Goal: Obtain resource: Download file/media

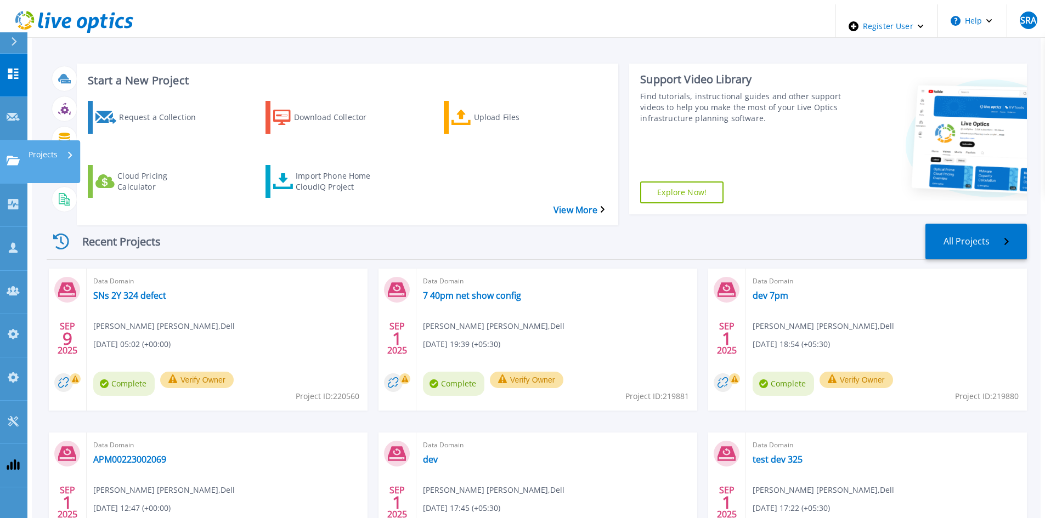
click at [17, 140] on link "Projects Projects" at bounding box center [13, 161] width 27 height 43
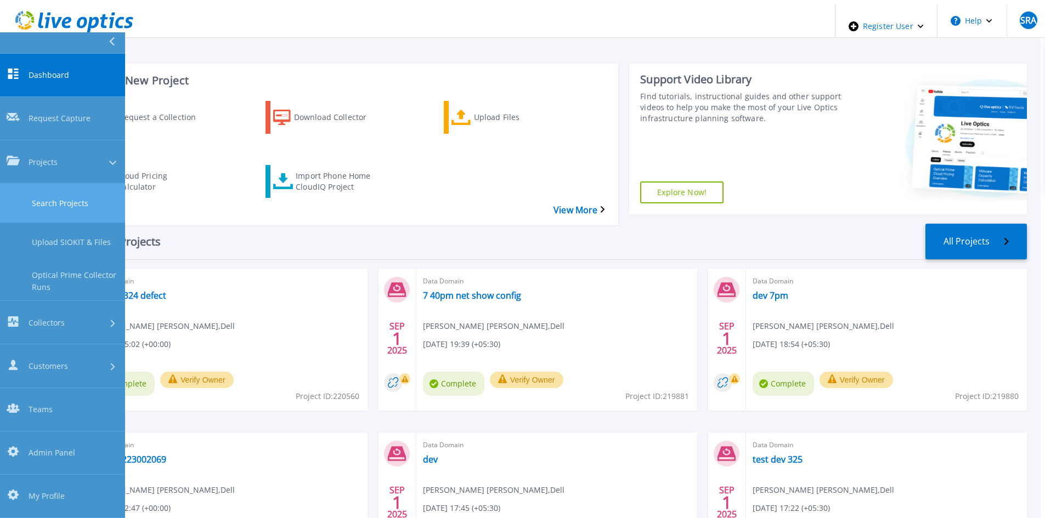
click at [43, 184] on link "Search Projects" at bounding box center [62, 203] width 125 height 39
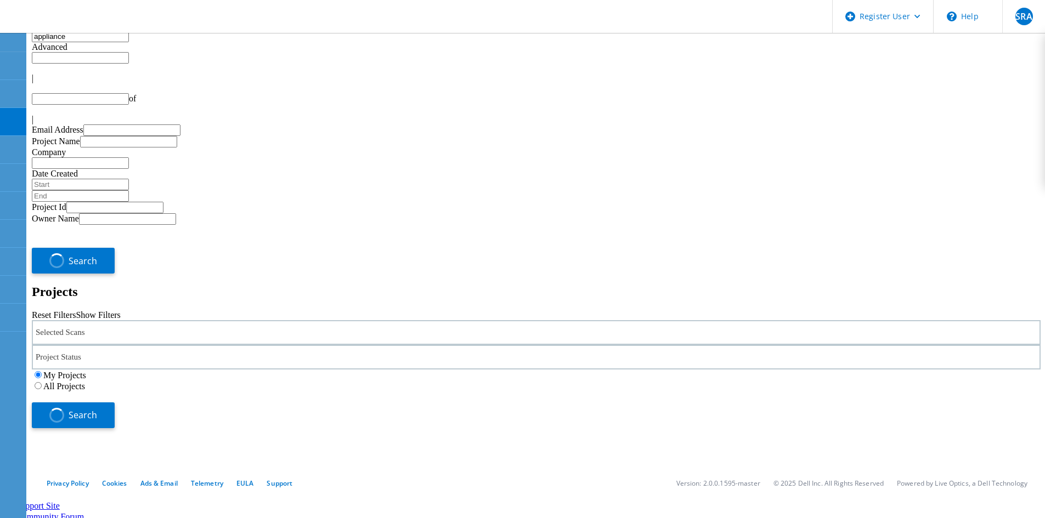
type input "1"
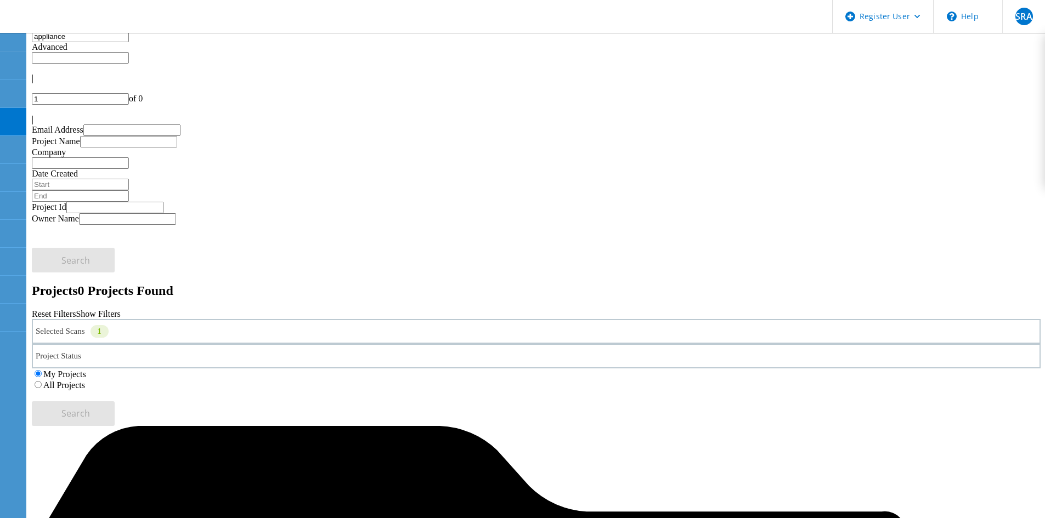
click at [692, 380] on div "All Projects" at bounding box center [536, 385] width 1009 height 11
drag, startPoint x: 217, startPoint y: 57, endPoint x: -16, endPoint y: 40, distance: 233.8
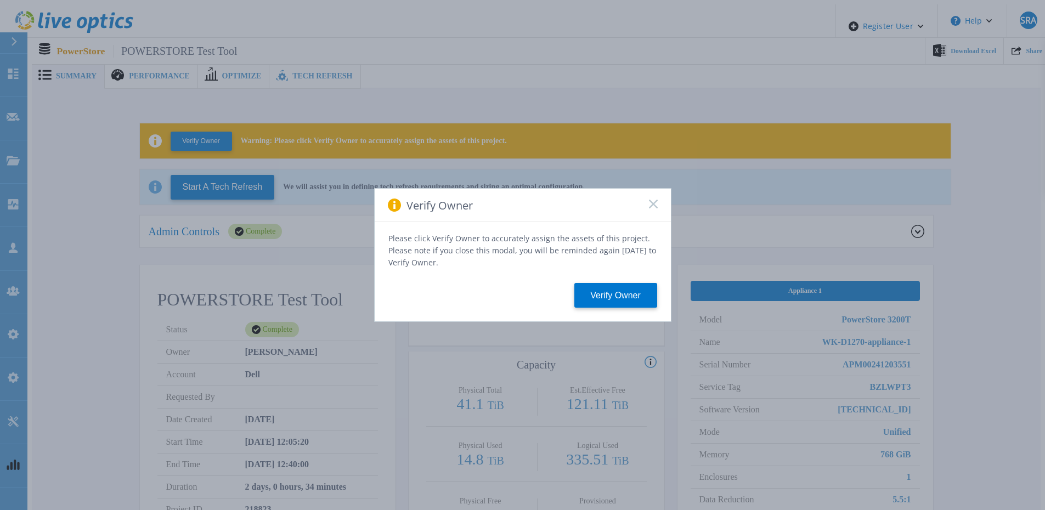
click at [658, 203] on div "Verify Owner" at bounding box center [523, 205] width 296 height 33
click at [656, 205] on rect at bounding box center [652, 203] width 9 height 9
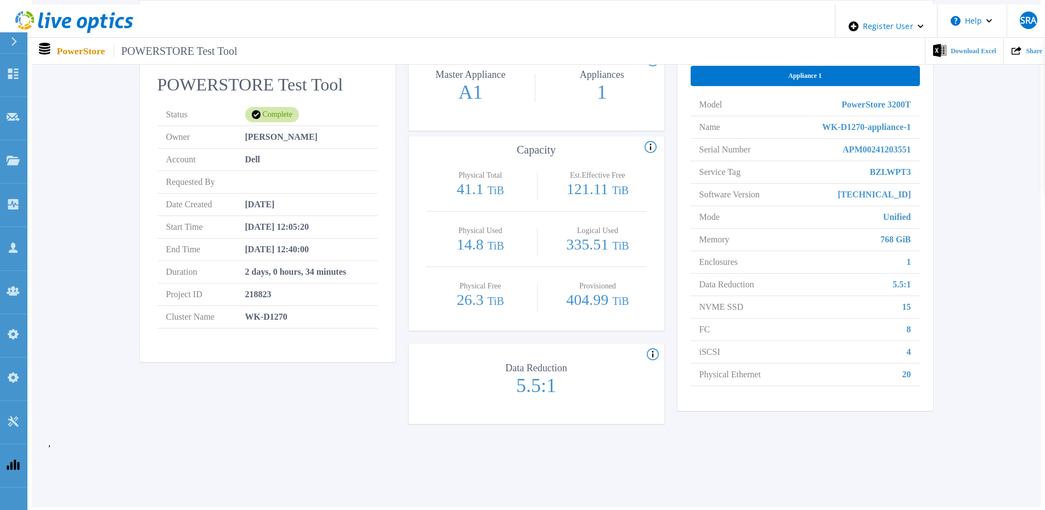
scroll to position [219, 0]
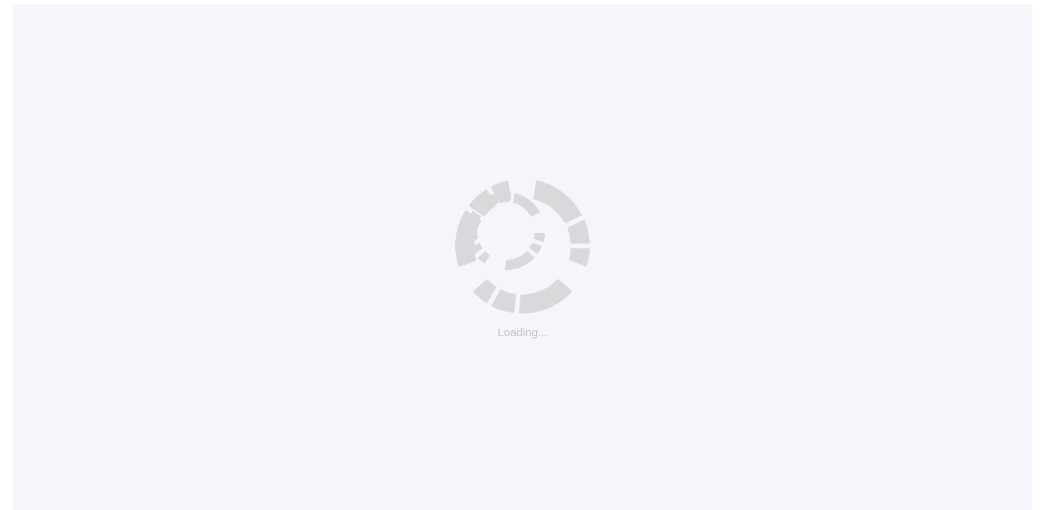
scroll to position [10, 0]
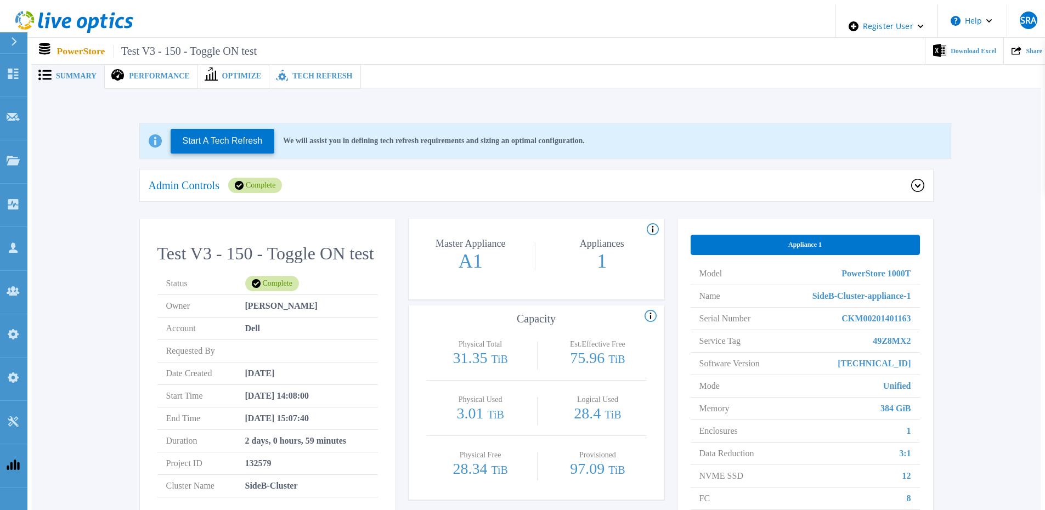
click at [398, 172] on div "Admin Controls Complete" at bounding box center [536, 186] width 793 height 33
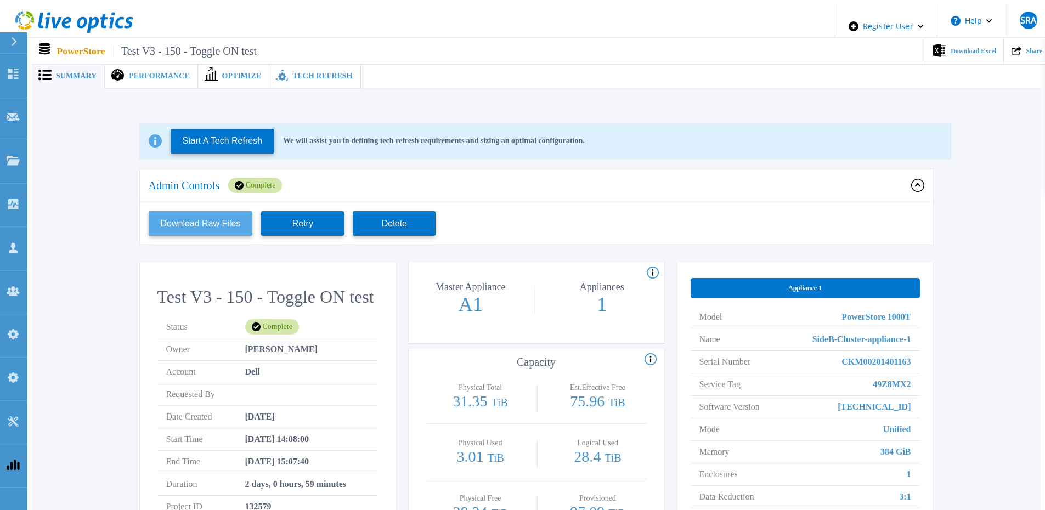
click at [190, 221] on button "Download Raw Files" at bounding box center [201, 223] width 104 height 25
click at [568, 190] on div "Admin Controls Complete" at bounding box center [536, 186] width 793 height 33
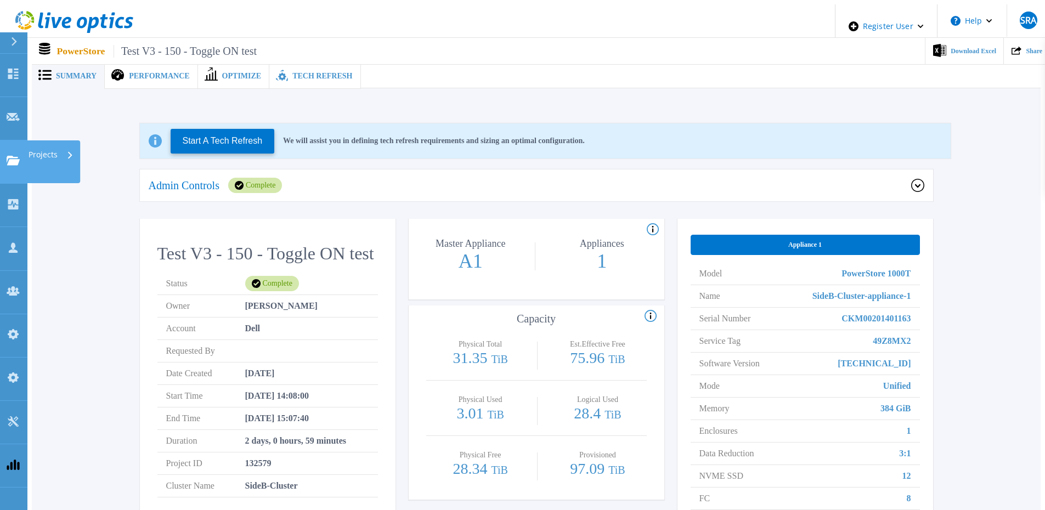
click at [20, 156] on div "Projects" at bounding box center [32, 162] width 51 height 12
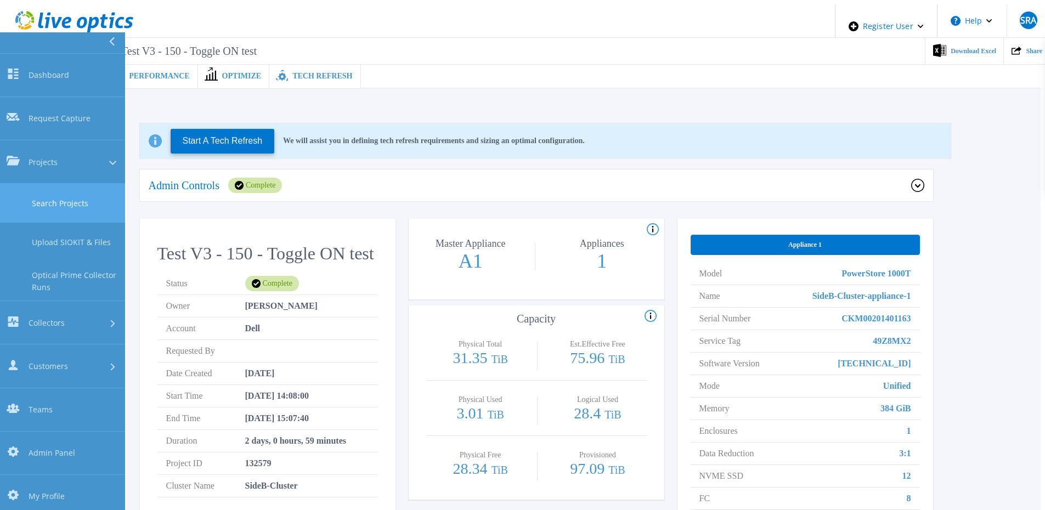
click at [74, 184] on link "Search Projects" at bounding box center [62, 203] width 125 height 39
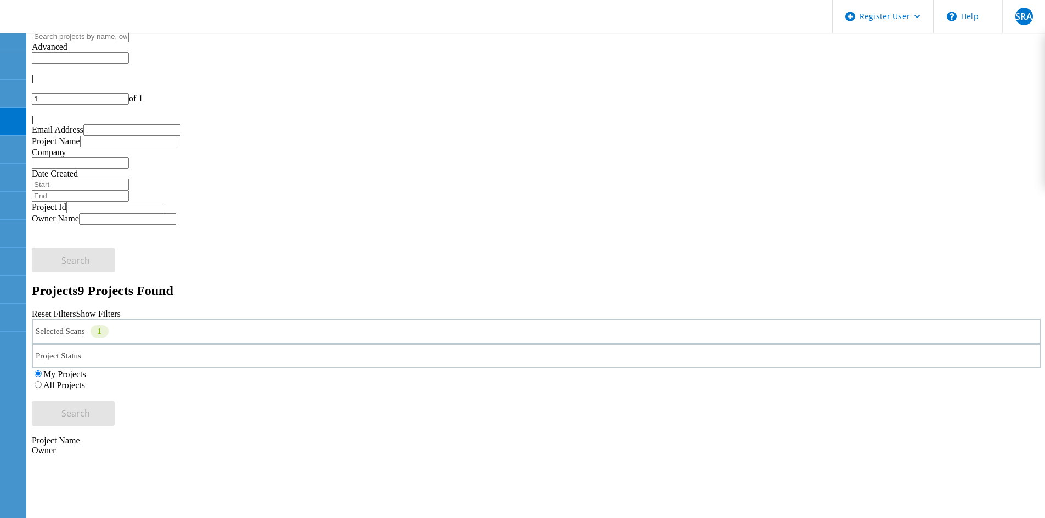
click at [202, 319] on div "Selected Scans 1" at bounding box center [536, 331] width 1009 height 25
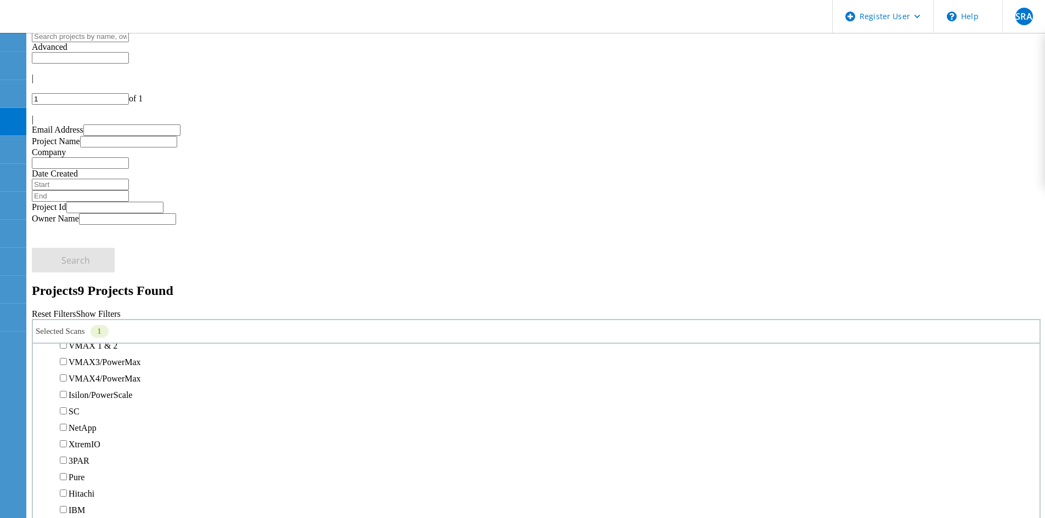
scroll to position [274, 0]
click at [674, 380] on div "All Projects" at bounding box center [536, 385] width 1009 height 11
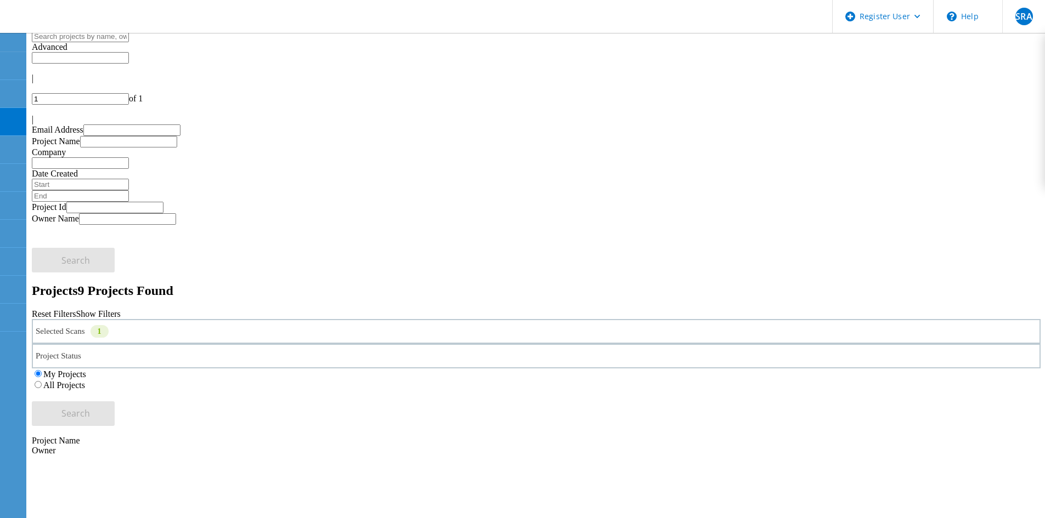
click at [691, 380] on div "All Projects" at bounding box center [536, 385] width 1009 height 11
click at [689, 380] on div "All Projects" at bounding box center [536, 385] width 1009 height 11
click at [85, 381] on label "All Projects" at bounding box center [64, 385] width 42 height 9
click at [42, 381] on input "All Projects" at bounding box center [38, 384] width 7 height 7
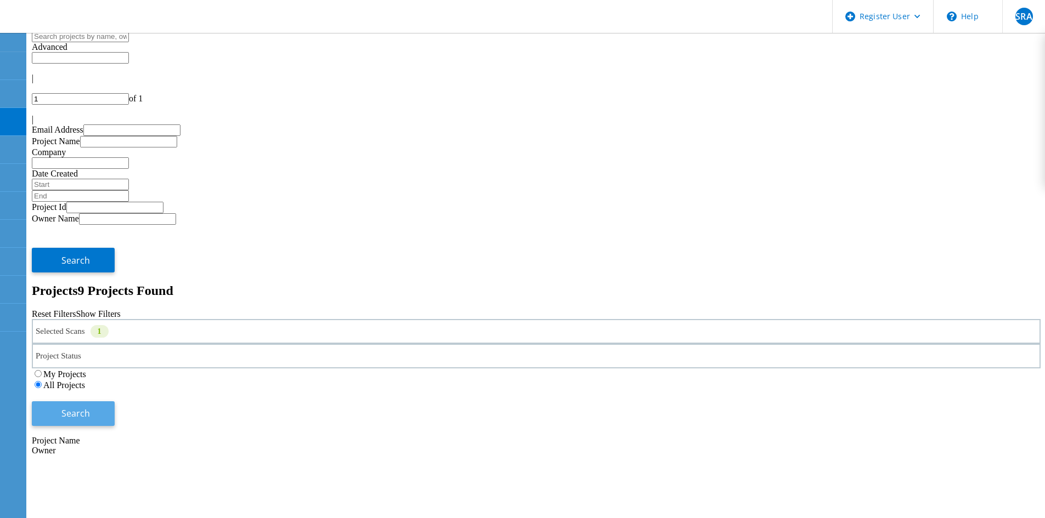
click at [115, 402] on button "Search" at bounding box center [73, 414] width 83 height 25
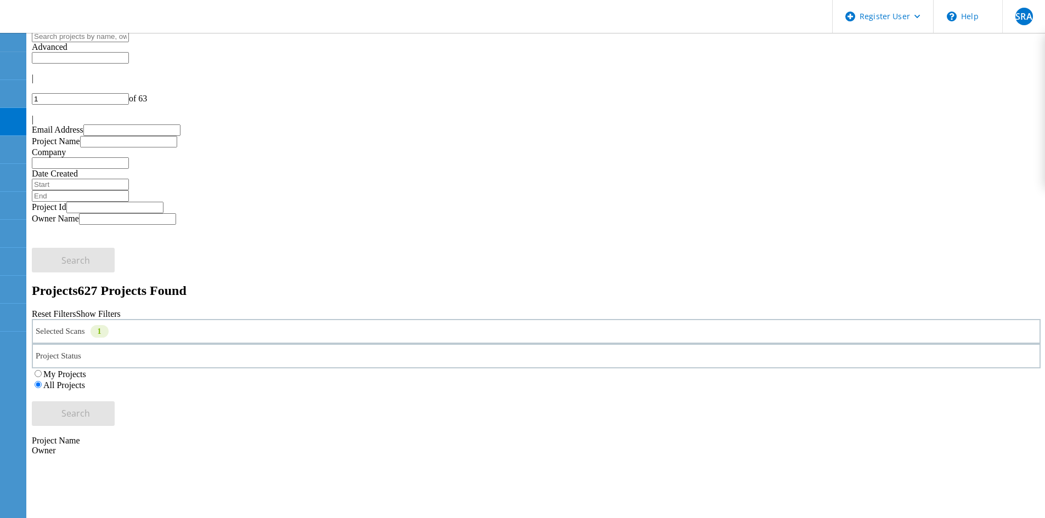
click at [1016, 105] on div at bounding box center [536, 110] width 1009 height 10
type input "2"
click at [129, 41] on input "text" at bounding box center [80, 37] width 97 height 12
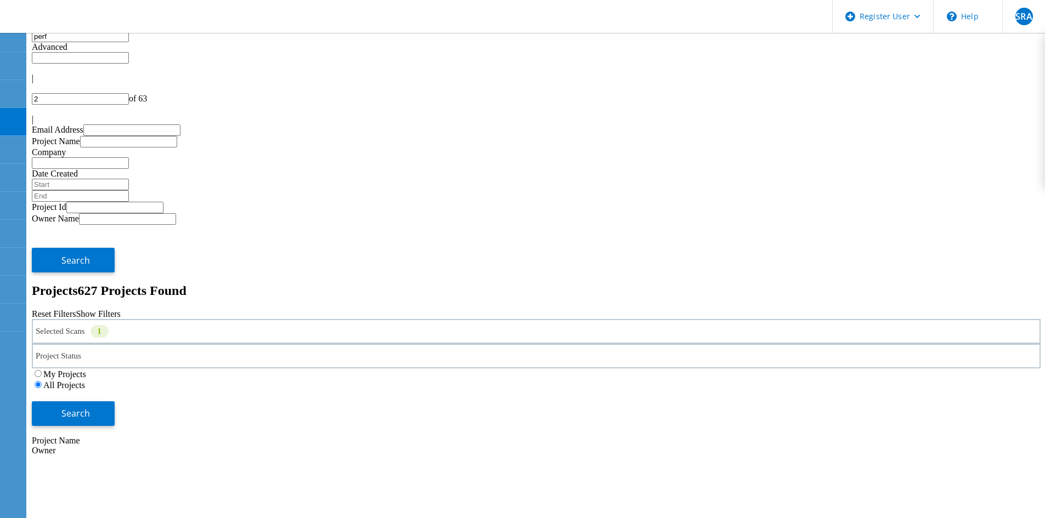
type input "perf"
type input "1"
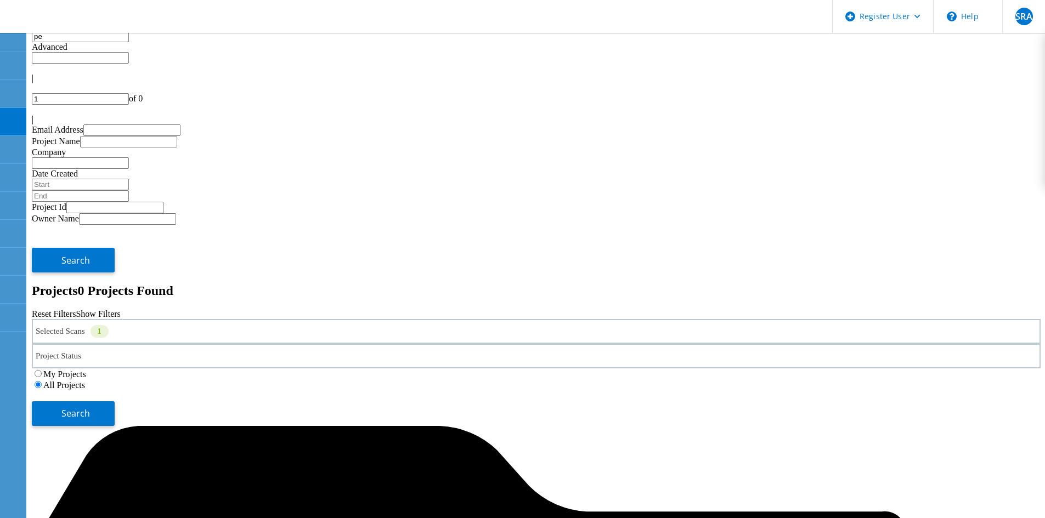
type input "p"
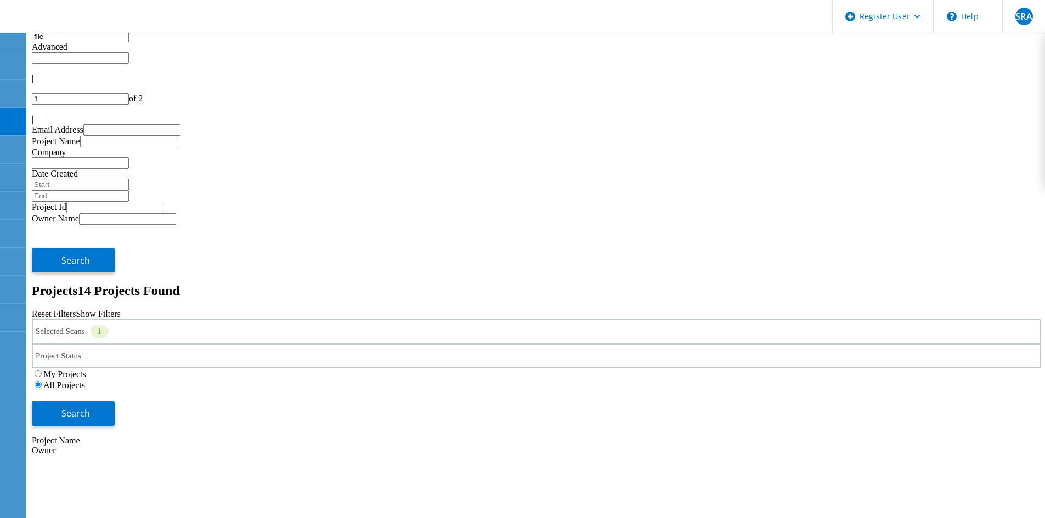
type input "file"
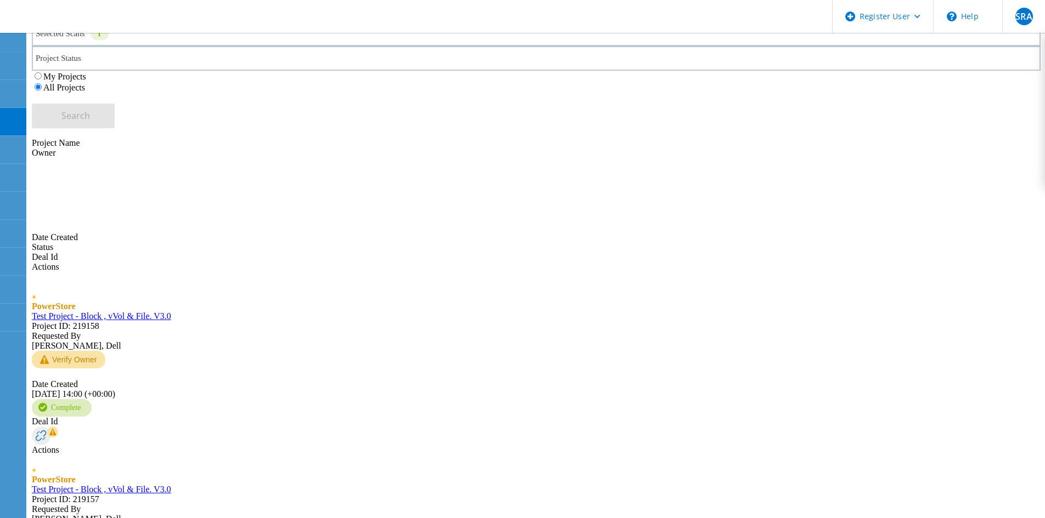
scroll to position [256, 0]
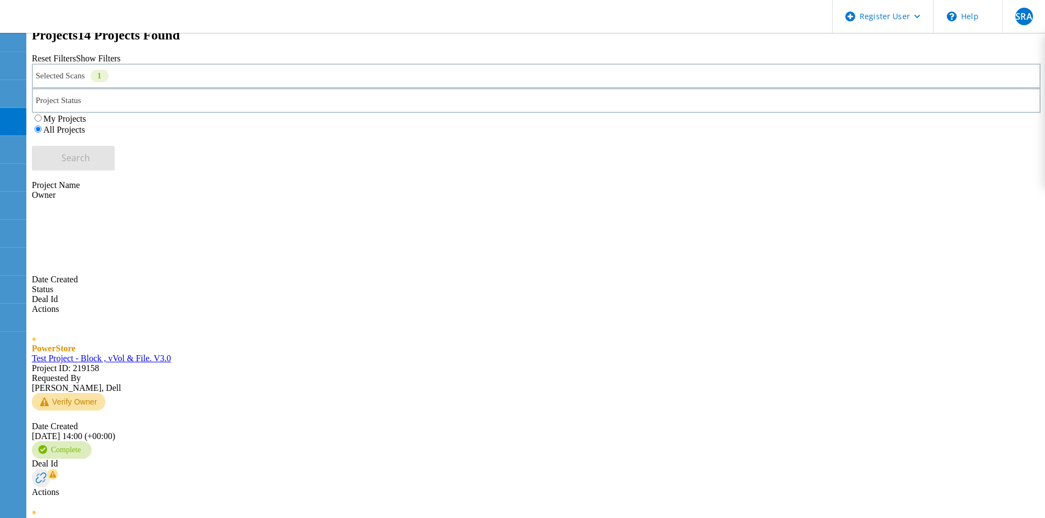
type input "2"
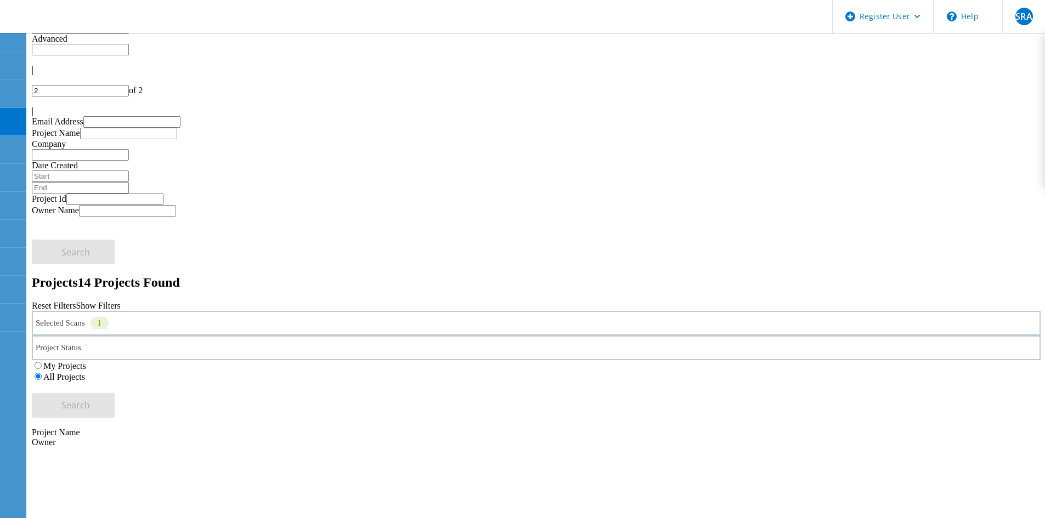
scroll to position [0, 0]
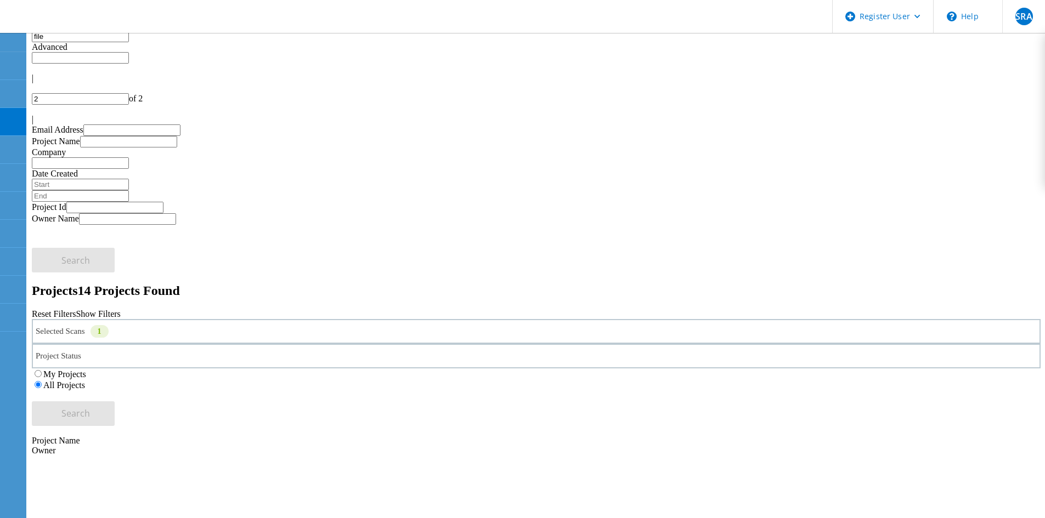
drag, startPoint x: 105, startPoint y: 41, endPoint x: 36, endPoint y: 42, distance: 69.7
click at [36, 42] on input "file" at bounding box center [80, 37] width 97 height 12
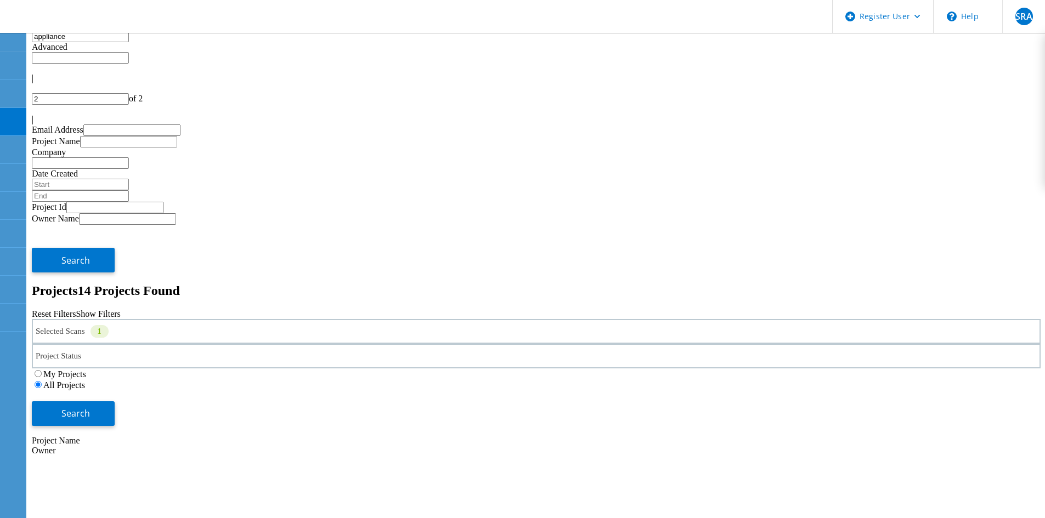
type input "appliance"
type input "1"
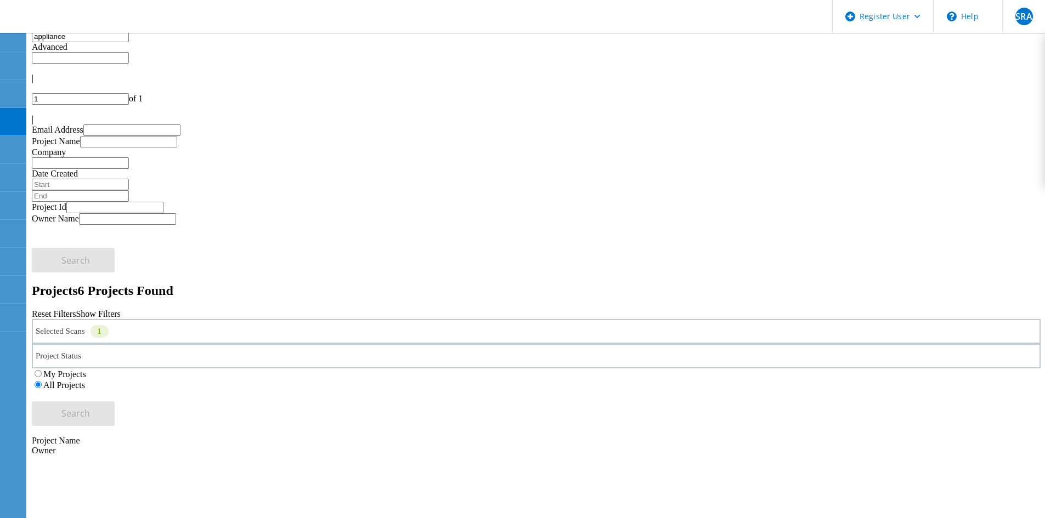
drag, startPoint x: 140, startPoint y: 49, endPoint x: -228, endPoint y: 29, distance: 368.1
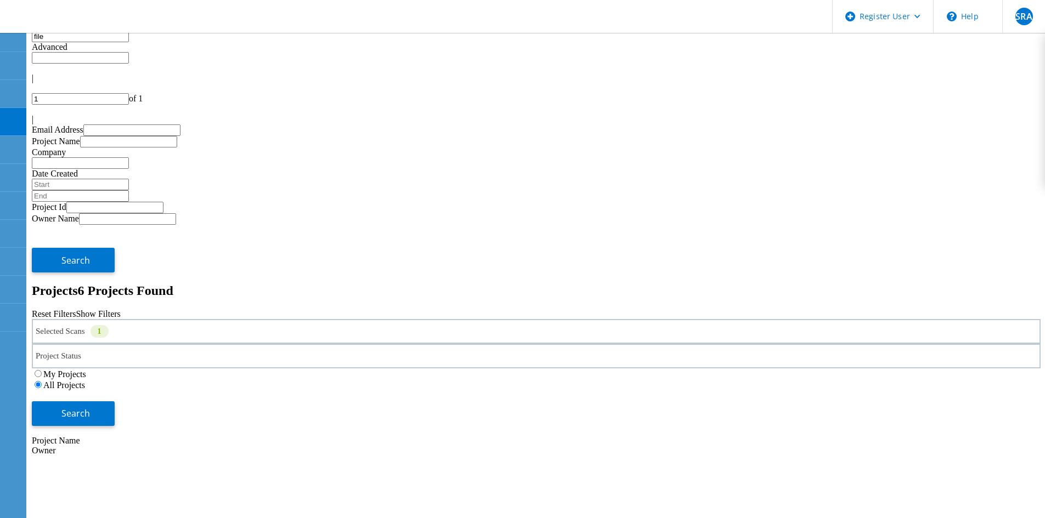
type input "file"
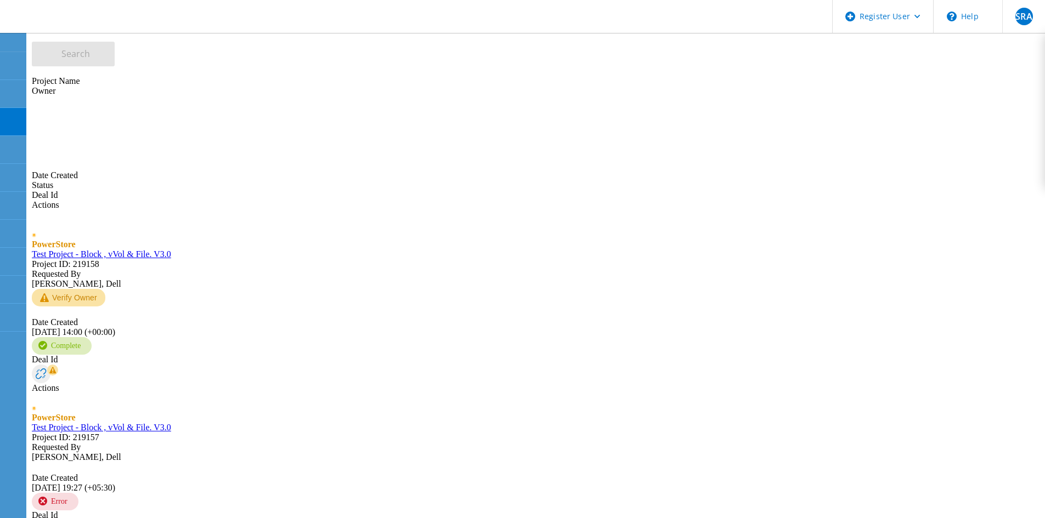
scroll to position [365, 0]
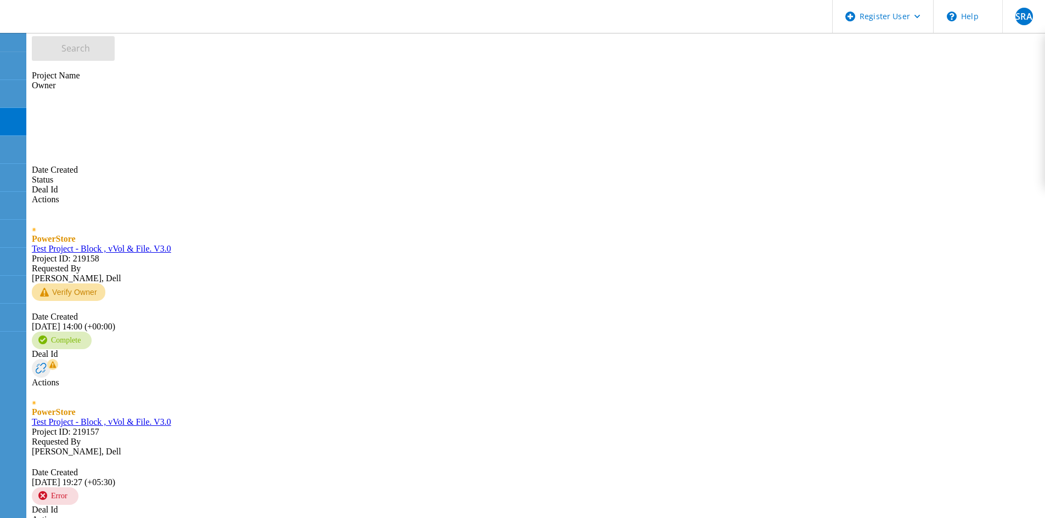
type input "2"
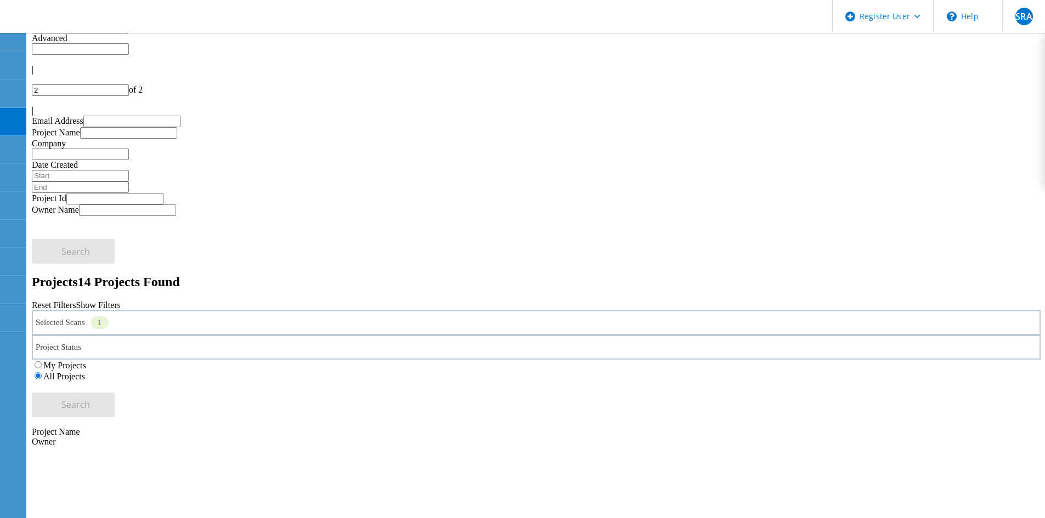
scroll to position [0, 0]
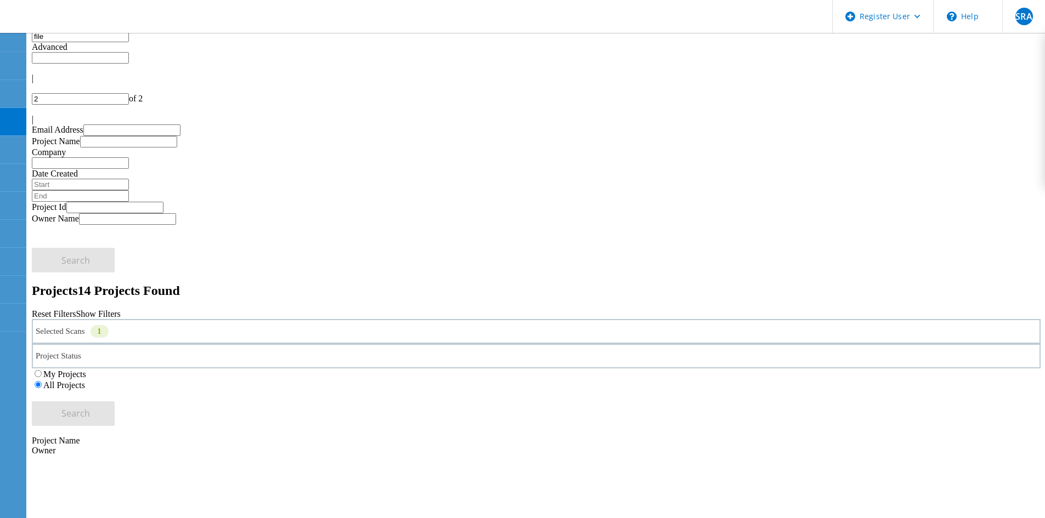
drag, startPoint x: 131, startPoint y: 57, endPoint x: 2, endPoint y: 36, distance: 130.0
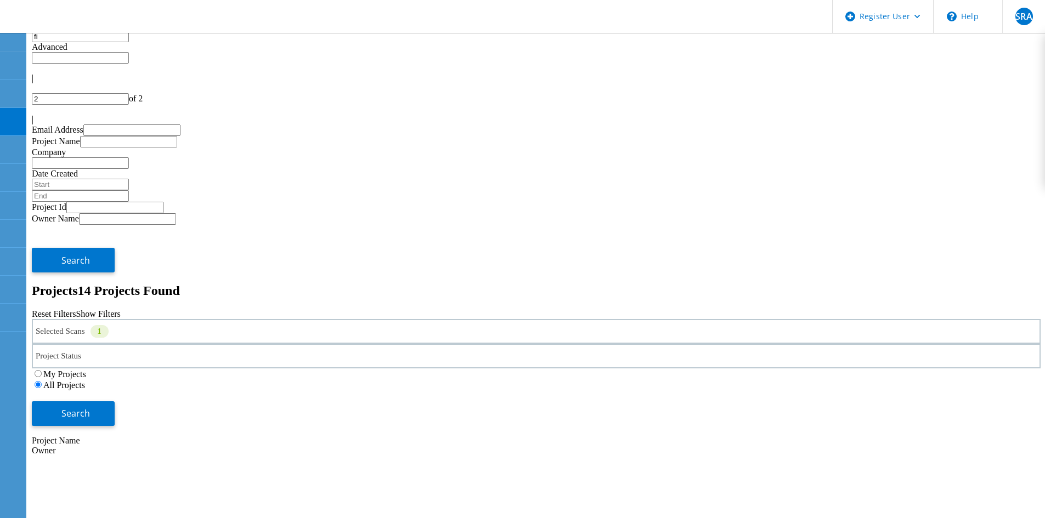
type input "f"
type input "unified"
type input "1"
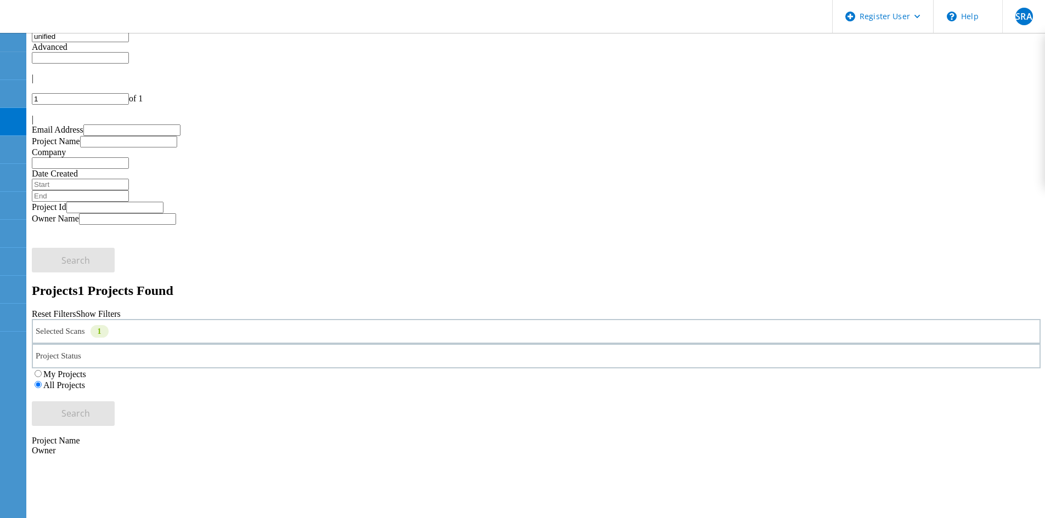
copy span "68919"
drag, startPoint x: 594, startPoint y: 251, endPoint x: 434, endPoint y: 243, distance: 159.8
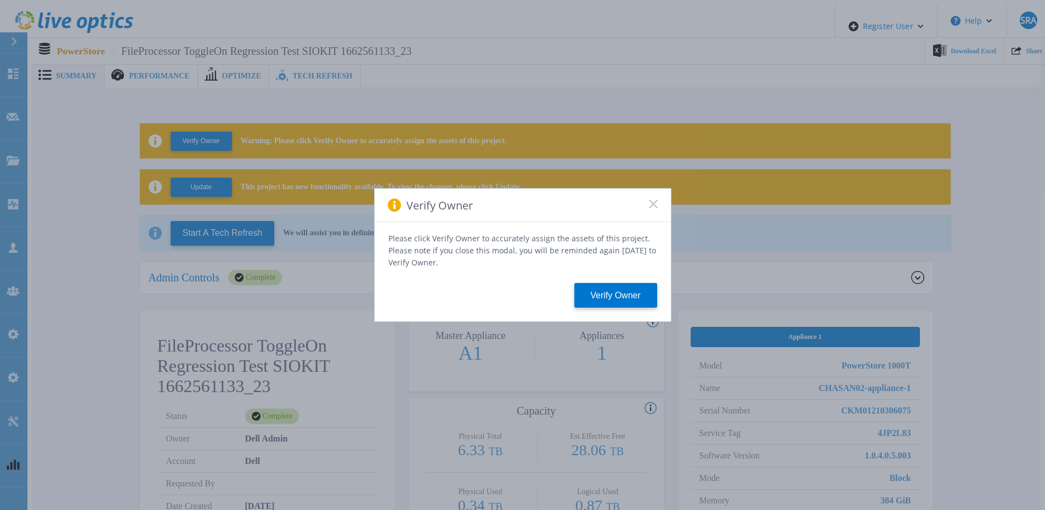
click at [651, 205] on icon at bounding box center [653, 204] width 9 height 9
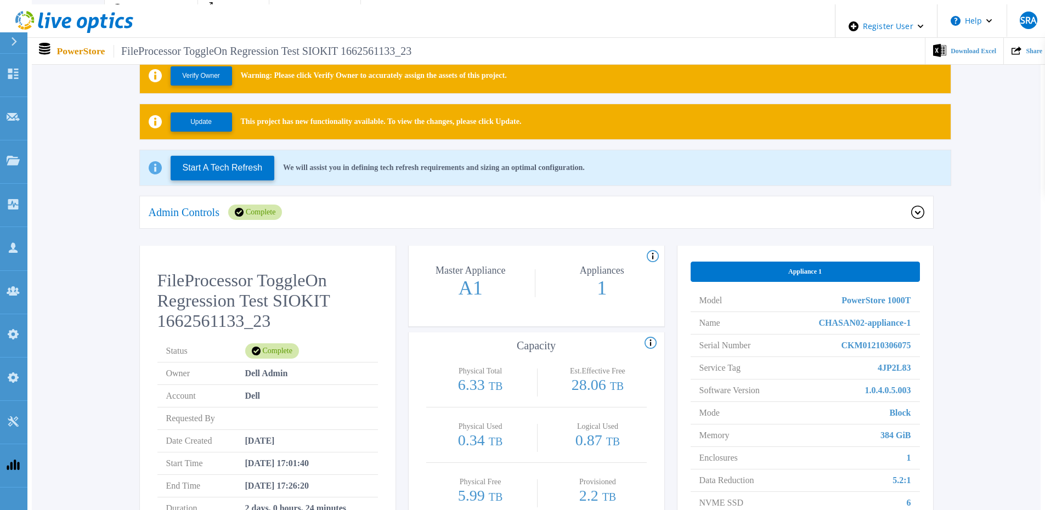
scroll to position [165, 0]
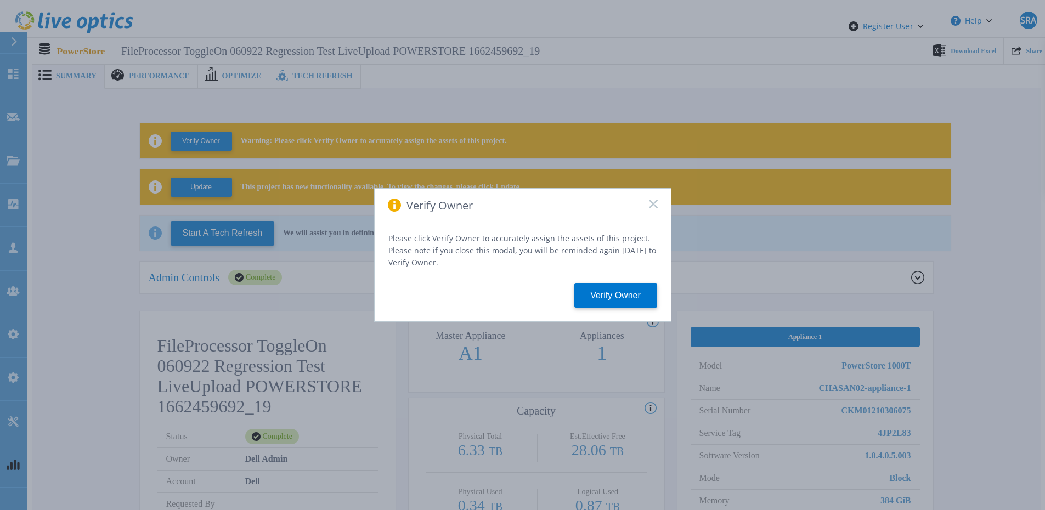
click at [651, 205] on icon at bounding box center [653, 204] width 9 height 9
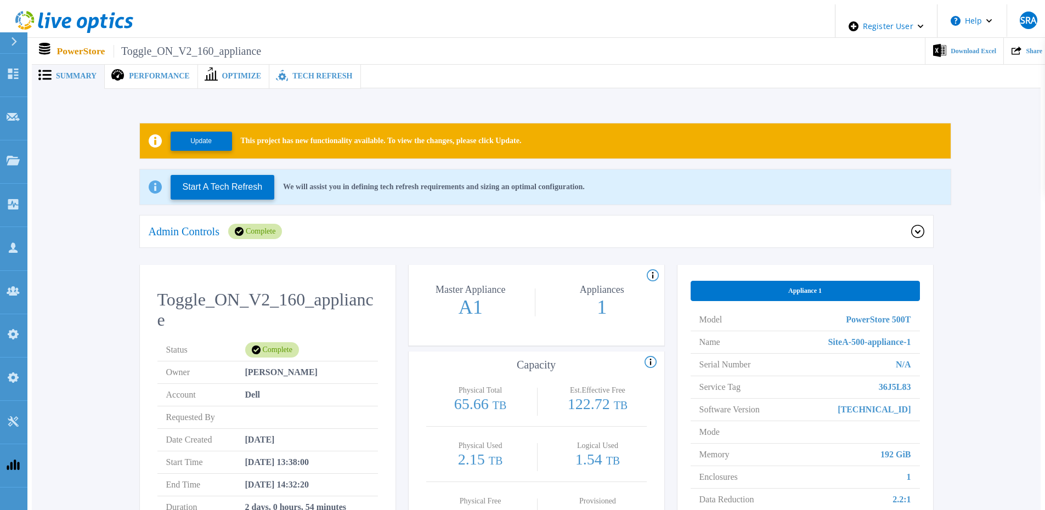
click at [308, 232] on div "Admin Controls Complete" at bounding box center [530, 231] width 763 height 15
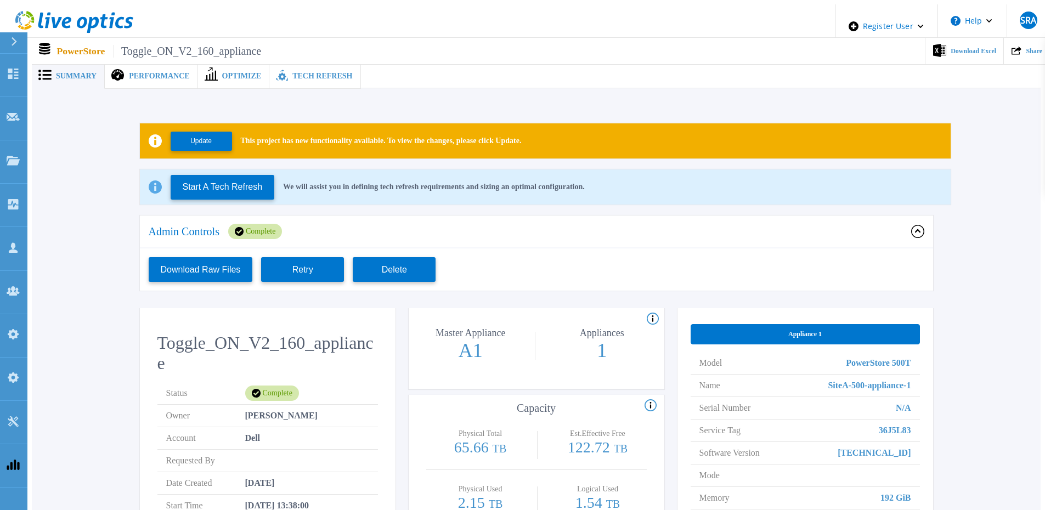
click at [579, 263] on div "Download Raw Files Retry Delete" at bounding box center [536, 270] width 793 height 42
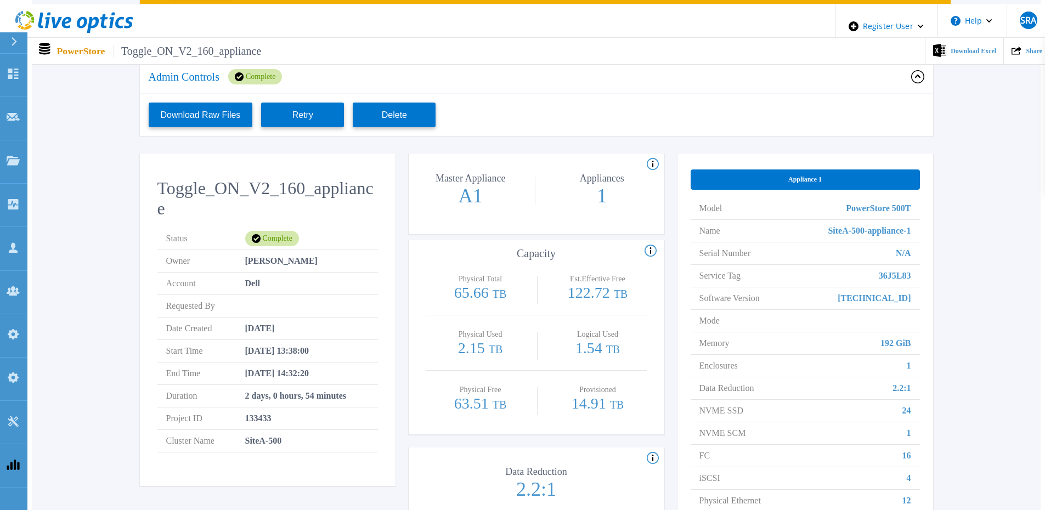
scroll to position [165, 0]
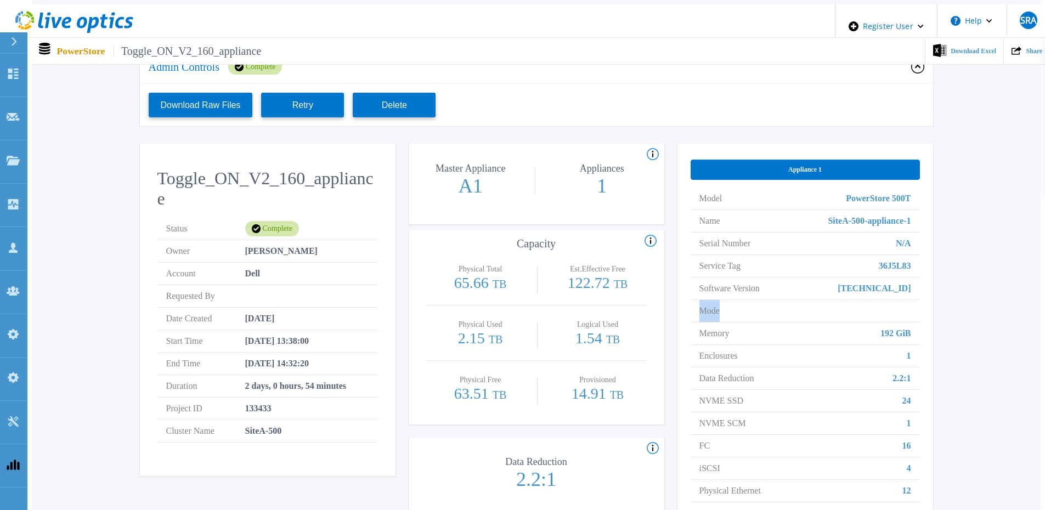
drag, startPoint x: 749, startPoint y: 300, endPoint x: 697, endPoint y: 298, distance: 52.7
click at [697, 300] on li "Mode" at bounding box center [805, 311] width 229 height 22
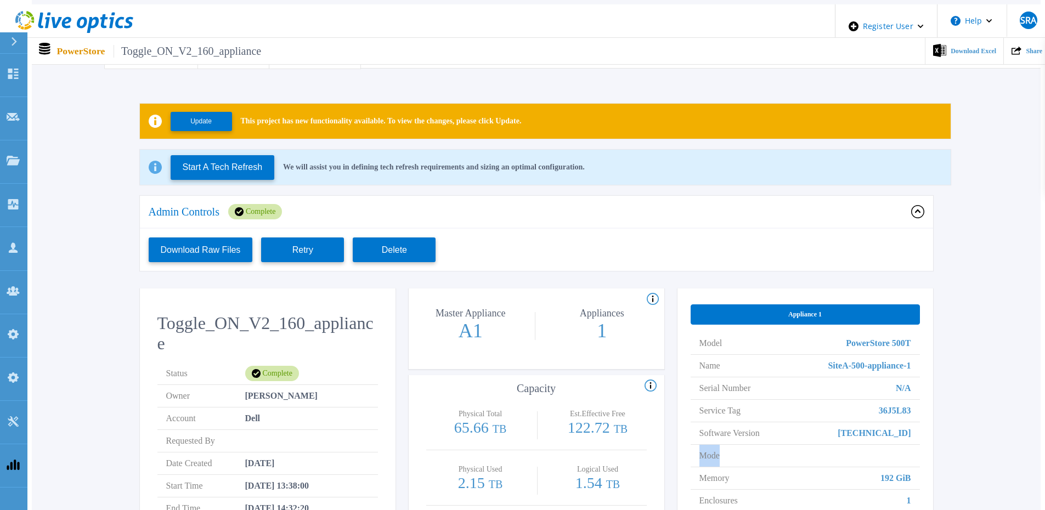
scroll to position [0, 0]
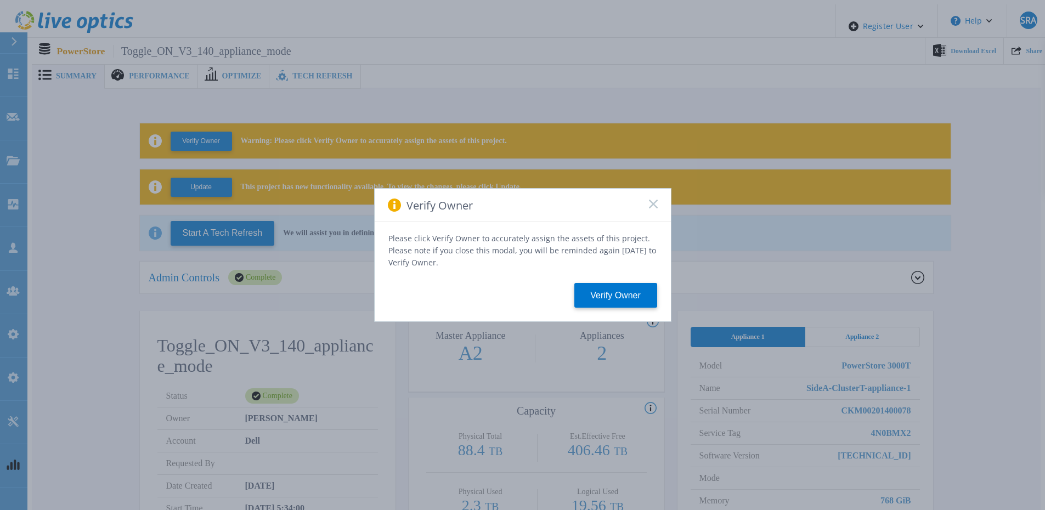
click at [654, 203] on div "Verify Owner" at bounding box center [523, 205] width 296 height 33
click at [654, 208] on icon at bounding box center [653, 204] width 9 height 9
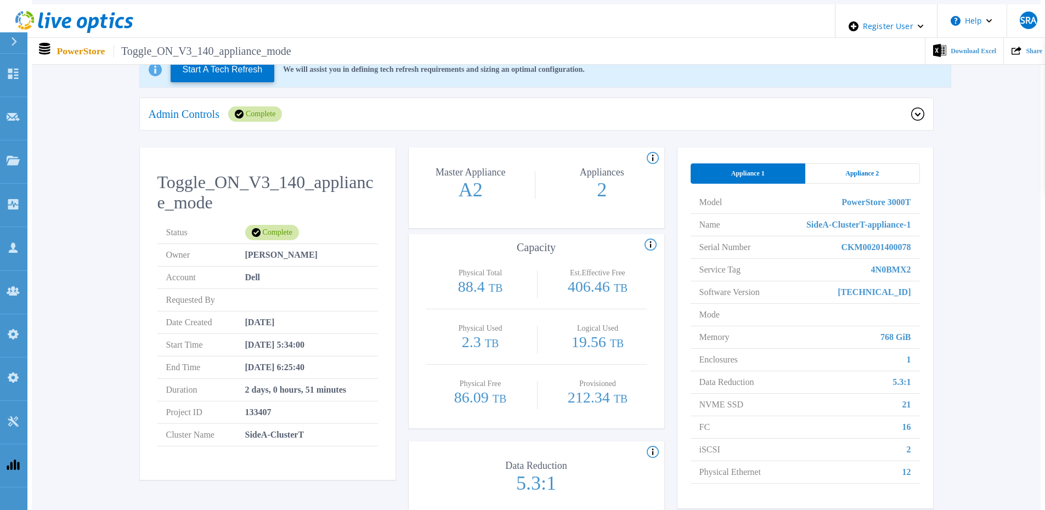
scroll to position [162, 0]
click at [739, 309] on li "Mode" at bounding box center [805, 316] width 229 height 22
click at [724, 310] on li "Mode" at bounding box center [805, 316] width 229 height 22
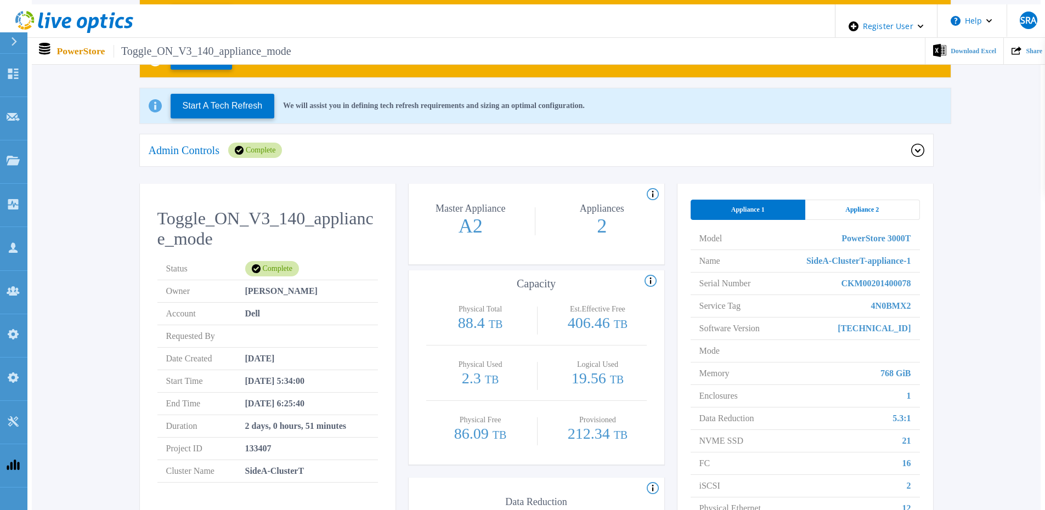
scroll to position [108, 0]
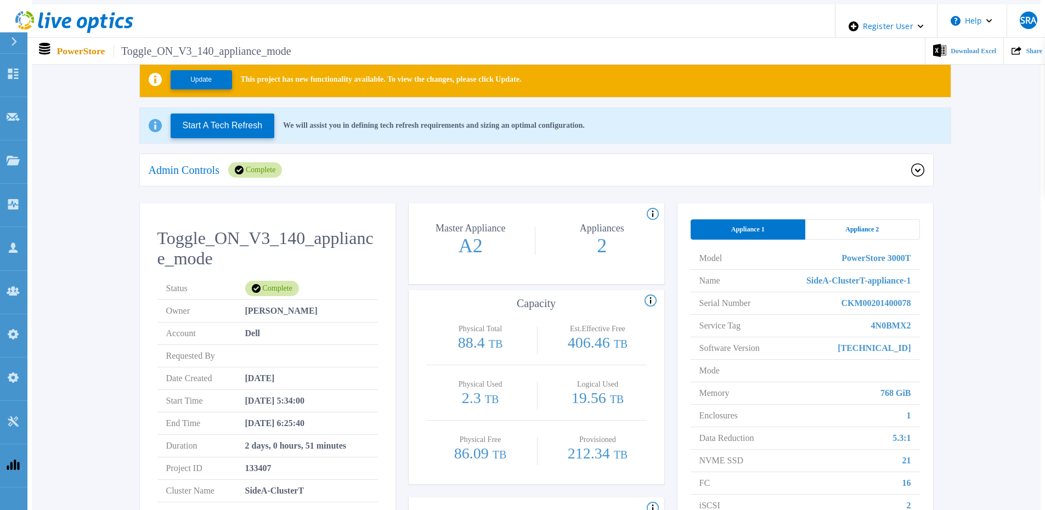
click at [858, 219] on div "Appliance 2" at bounding box center [862, 229] width 115 height 20
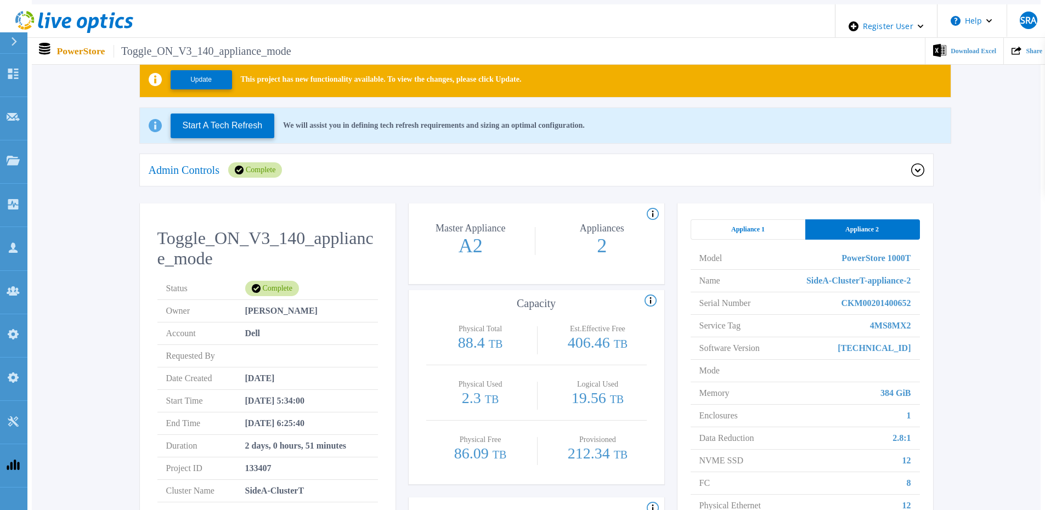
click at [782, 221] on div "Appliance 1" at bounding box center [748, 229] width 115 height 20
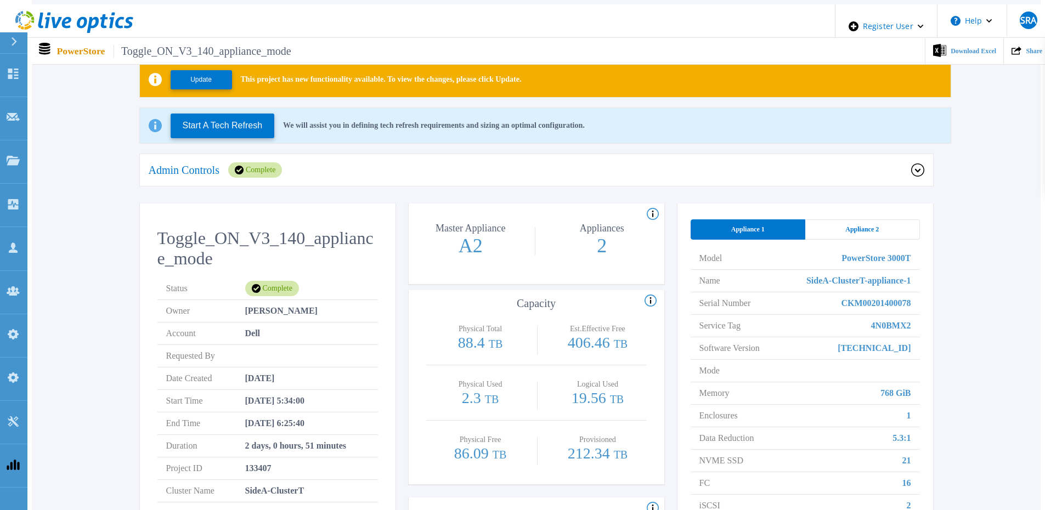
click at [861, 230] on div "Appliance 2" at bounding box center [862, 229] width 115 height 20
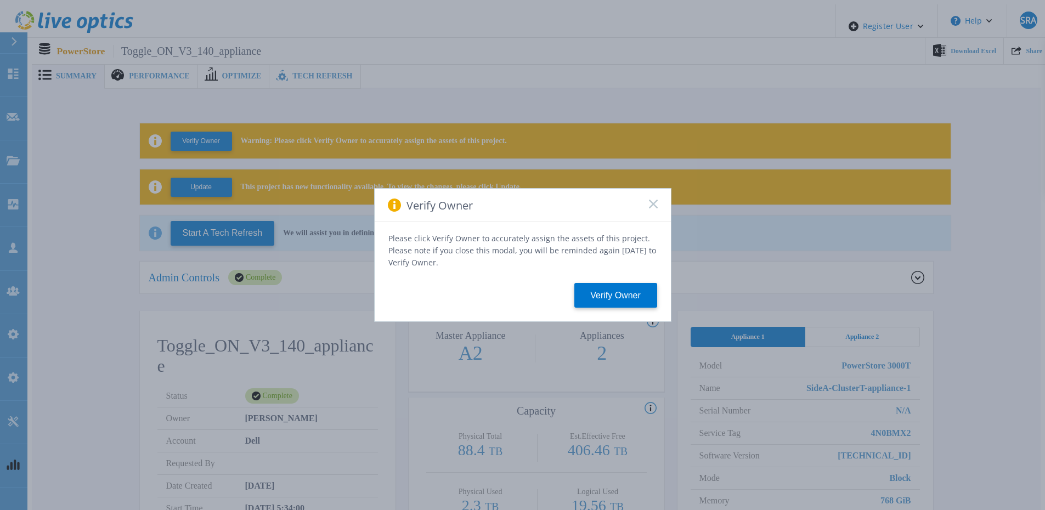
click at [653, 206] on icon at bounding box center [653, 204] width 9 height 9
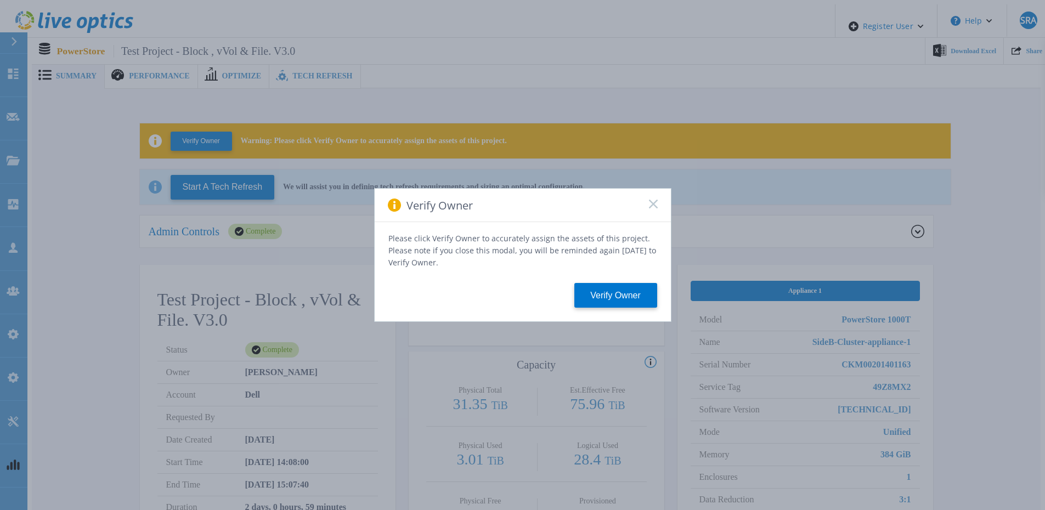
click at [656, 208] on icon at bounding box center [653, 204] width 9 height 9
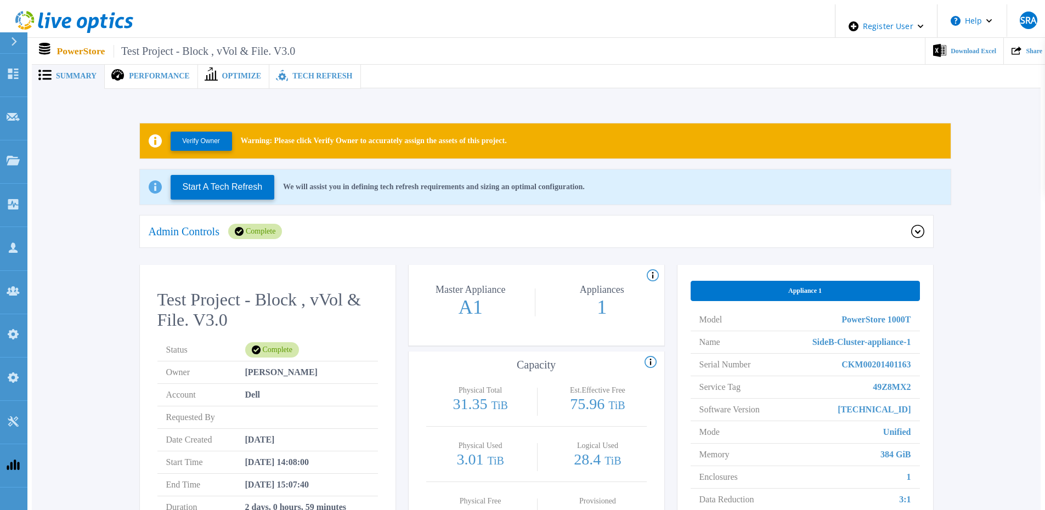
click at [360, 224] on div "Admin Controls Complete" at bounding box center [530, 231] width 763 height 15
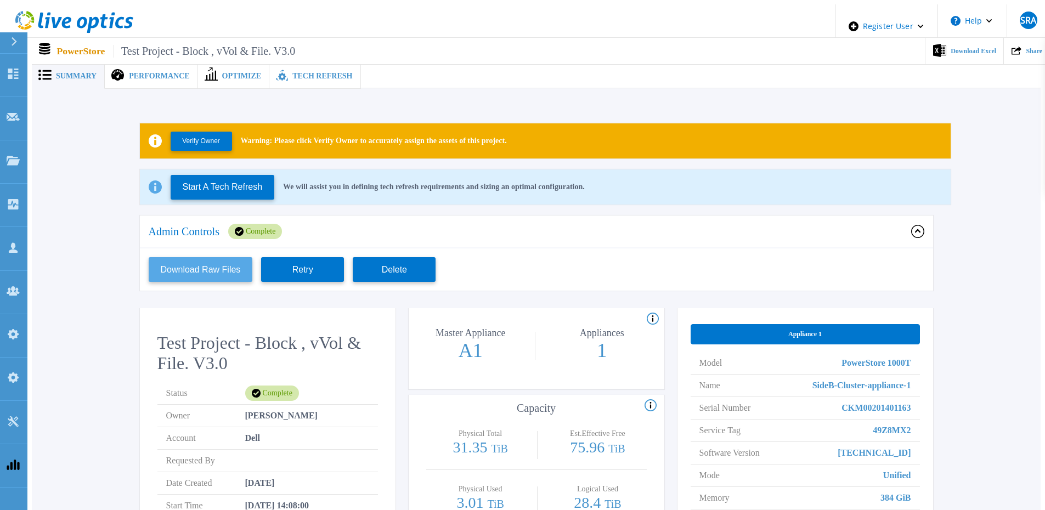
click at [221, 263] on button "Download Raw Files" at bounding box center [201, 269] width 104 height 25
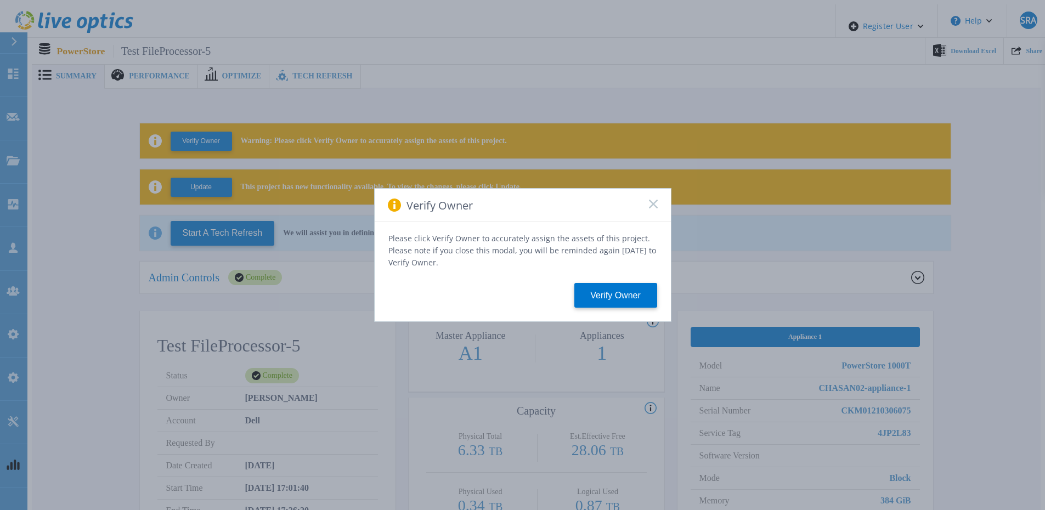
click at [652, 205] on icon at bounding box center [653, 204] width 9 height 9
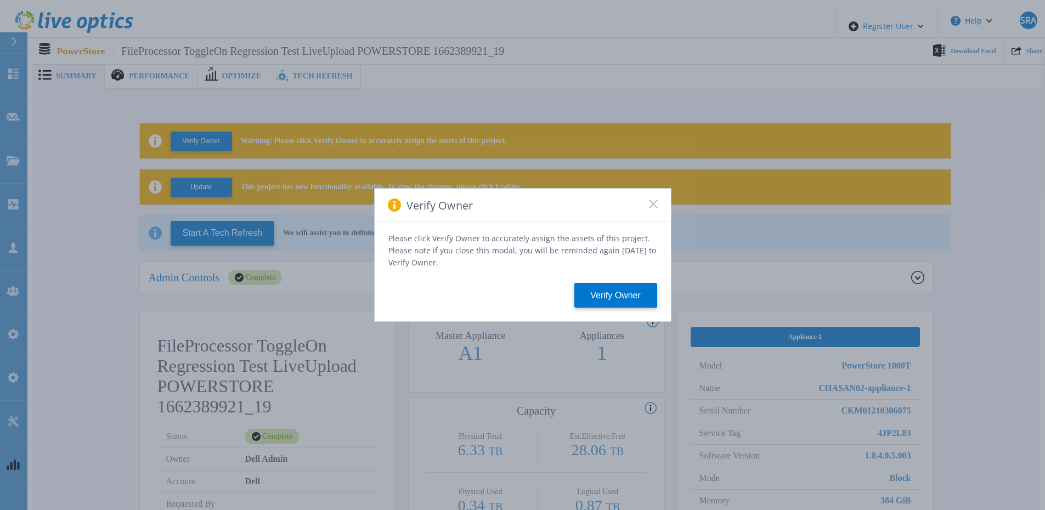
click at [654, 204] on icon at bounding box center [653, 204] width 9 height 9
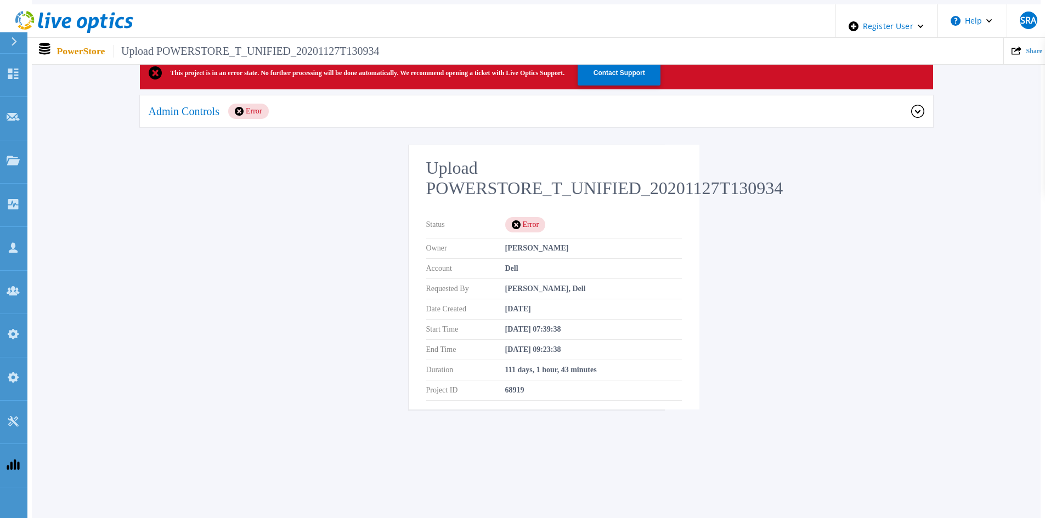
scroll to position [38, 0]
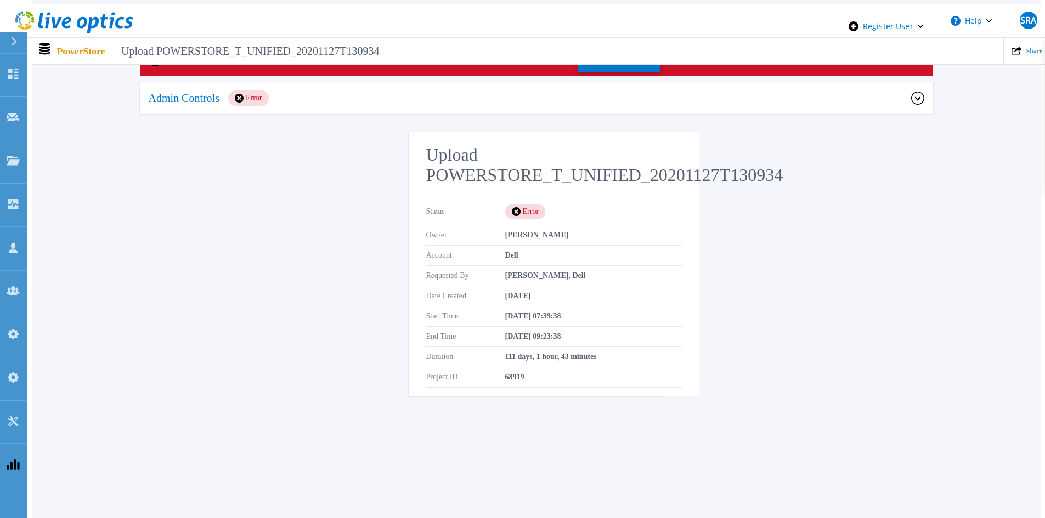
click at [340, 77] on div "This project is in an error state. No further processing will be done automatic…" at bounding box center [536, 226] width 1009 height 366
click at [343, 91] on div "Admin Controls Error" at bounding box center [530, 98] width 763 height 15
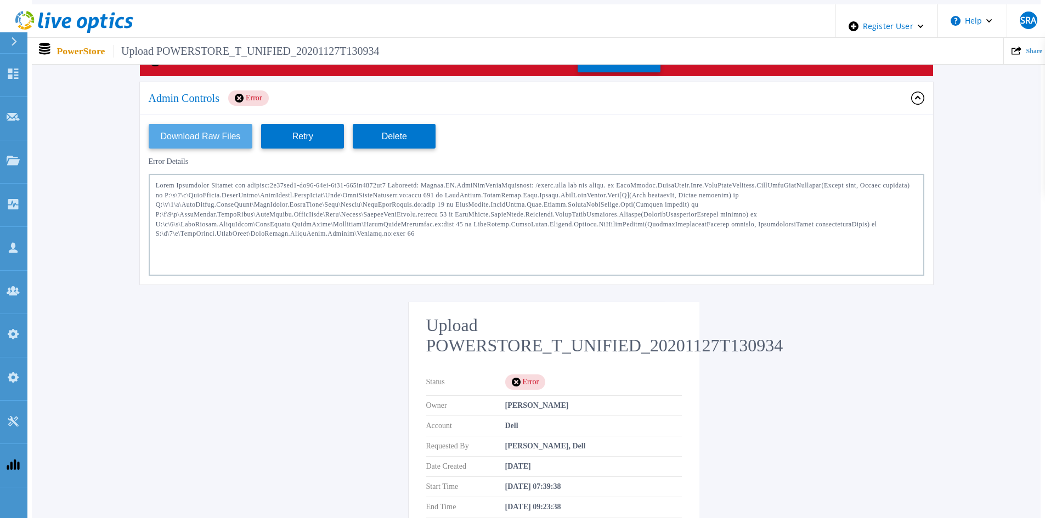
click at [178, 134] on button "Download Raw Files" at bounding box center [201, 136] width 104 height 25
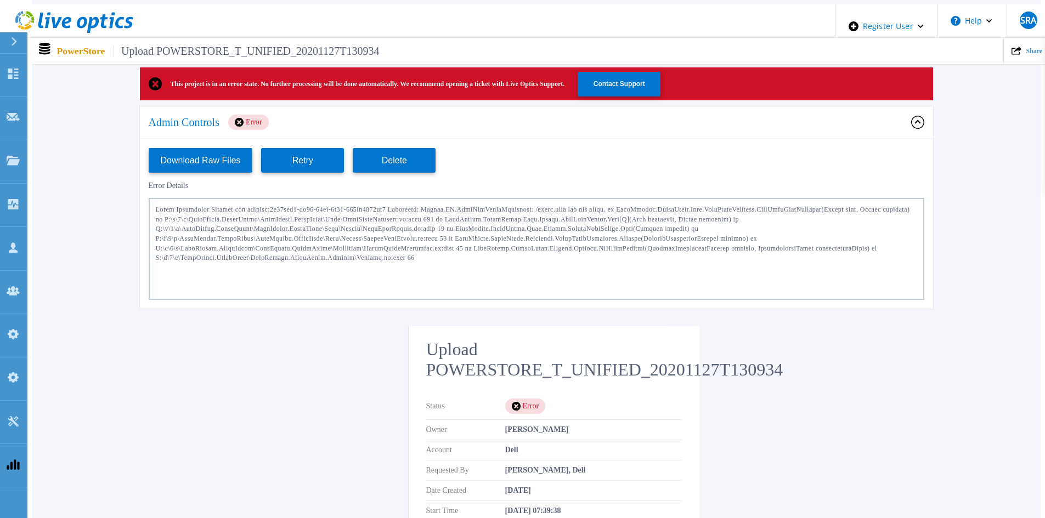
scroll to position [0, 0]
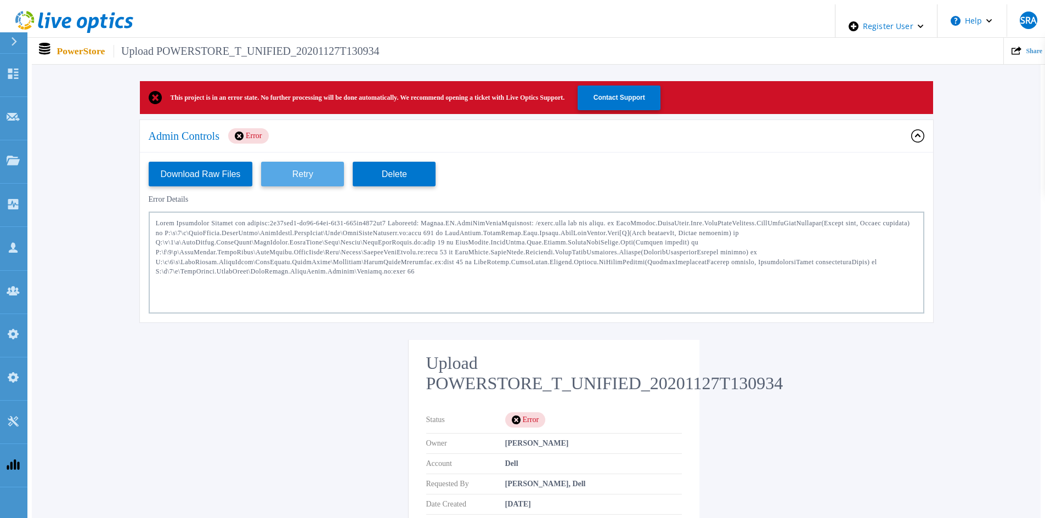
click at [281, 171] on button "Retry" at bounding box center [302, 174] width 83 height 25
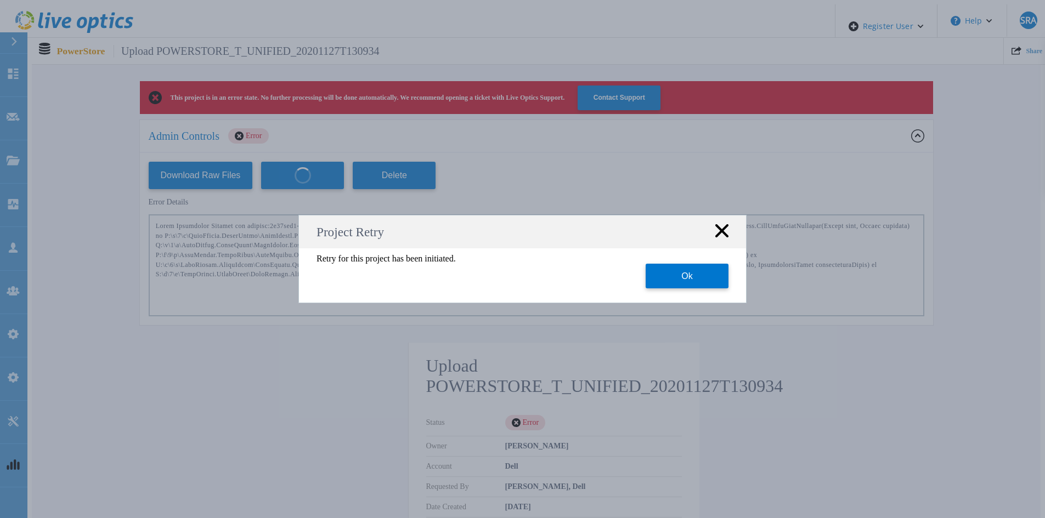
click at [703, 266] on button "Ok" at bounding box center [687, 276] width 83 height 25
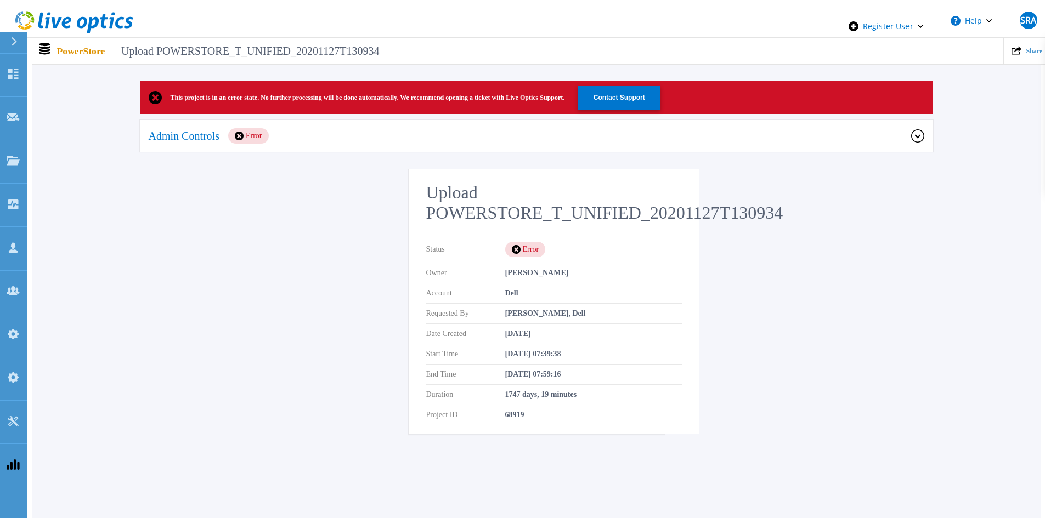
click at [343, 143] on div "Admin Controls Error" at bounding box center [536, 136] width 793 height 33
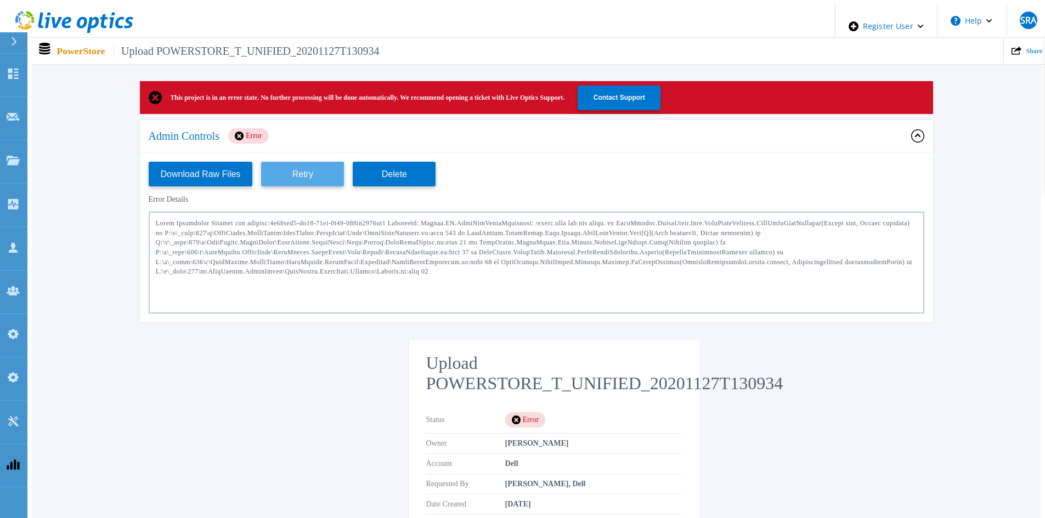
click at [318, 170] on button "Retry" at bounding box center [302, 174] width 83 height 25
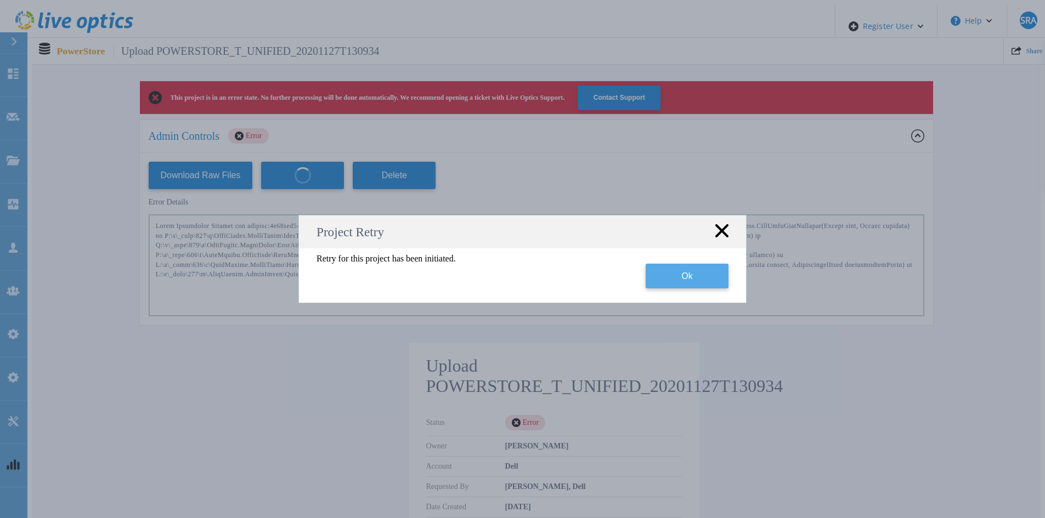
click at [677, 279] on button "Ok" at bounding box center [687, 276] width 83 height 25
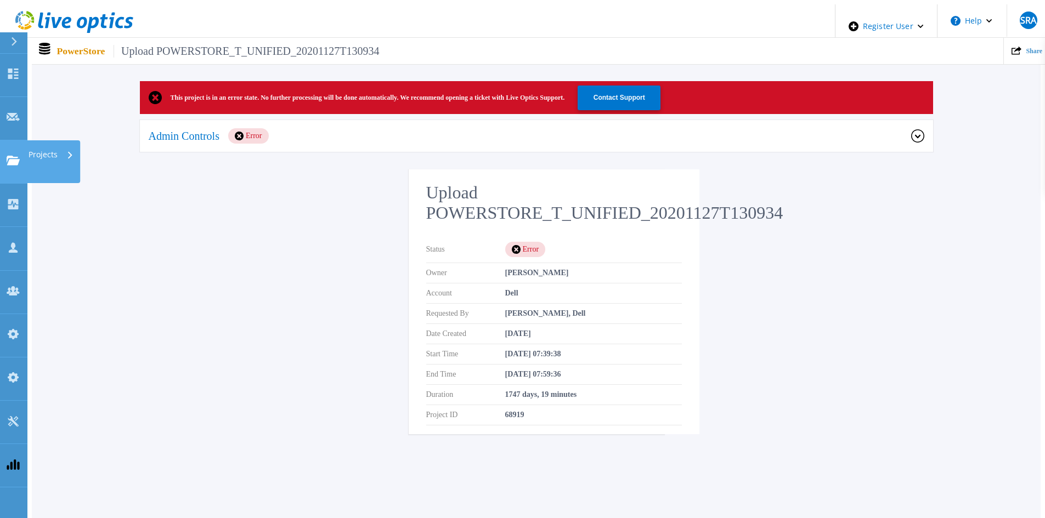
click at [17, 156] on icon at bounding box center [13, 160] width 13 height 9
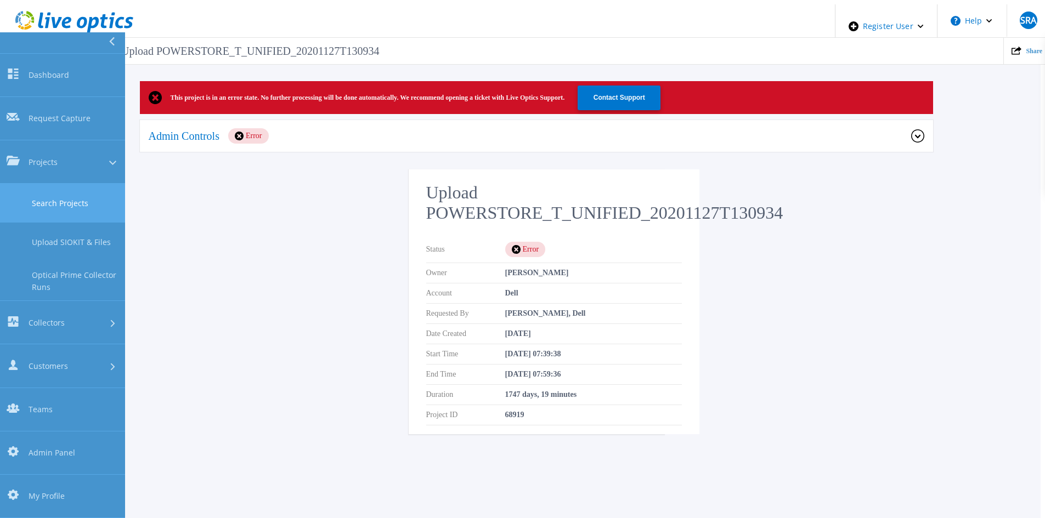
click at [50, 184] on link "Search Projects" at bounding box center [62, 203] width 125 height 39
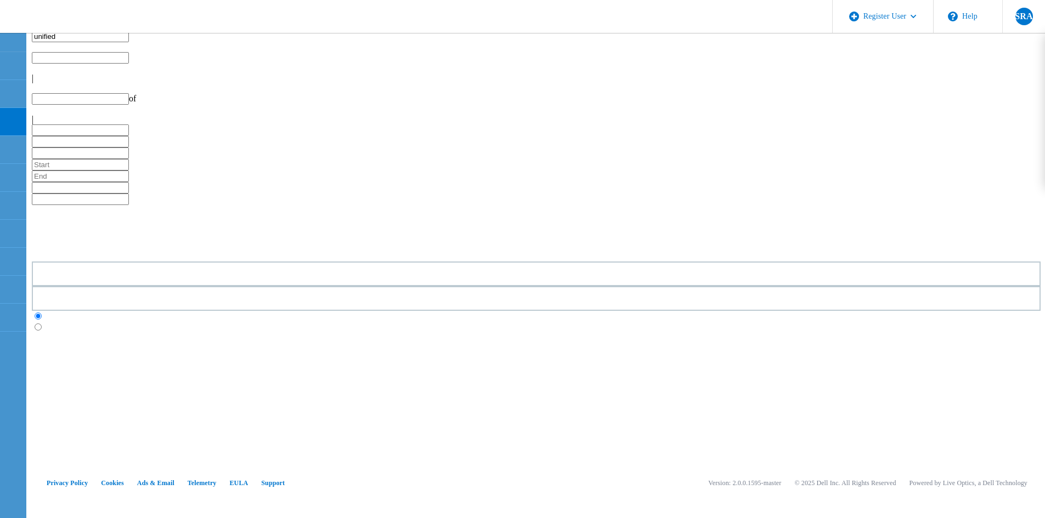
type input "1"
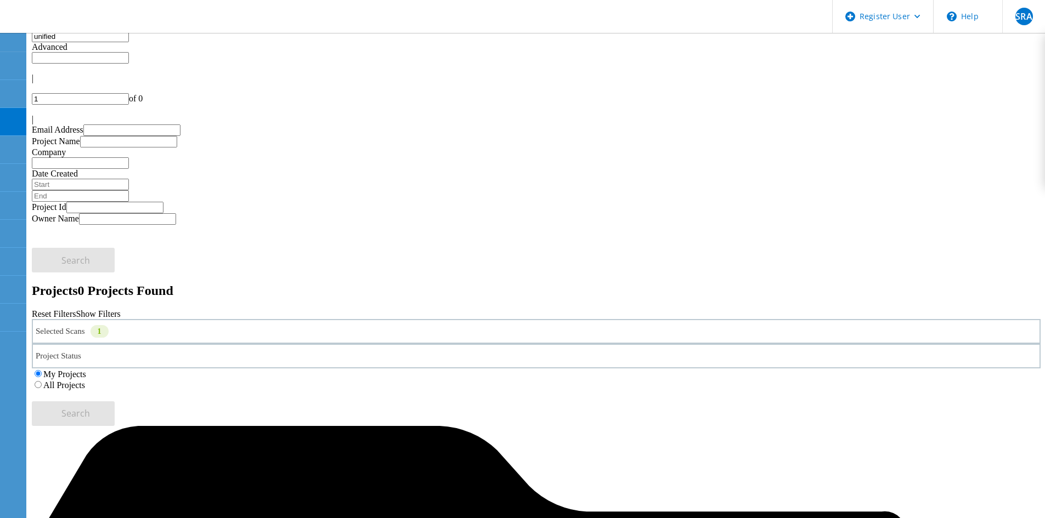
drag, startPoint x: 186, startPoint y: 44, endPoint x: 0, endPoint y: 30, distance: 186.5
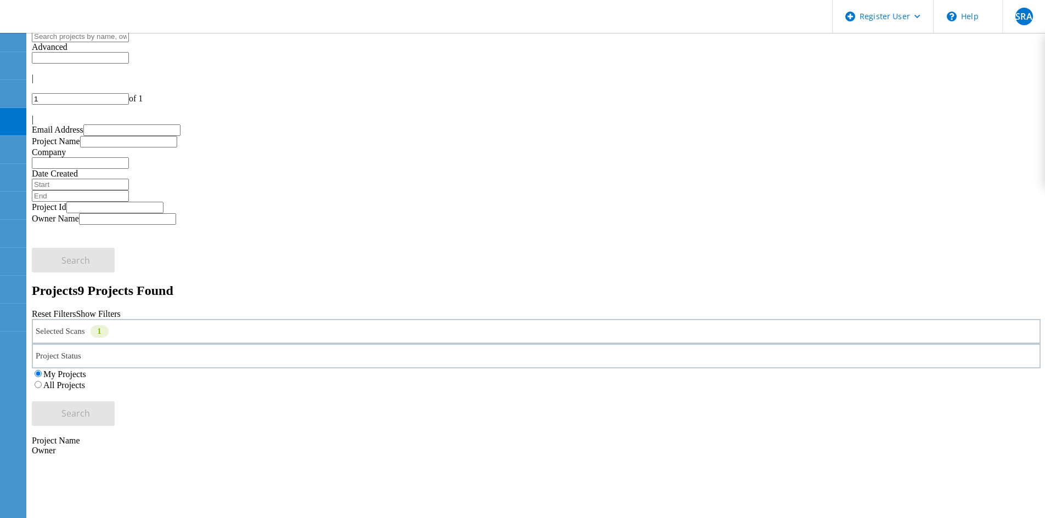
click at [85, 381] on label "All Projects" at bounding box center [64, 385] width 42 height 9
click at [42, 381] on input "All Projects" at bounding box center [38, 384] width 7 height 7
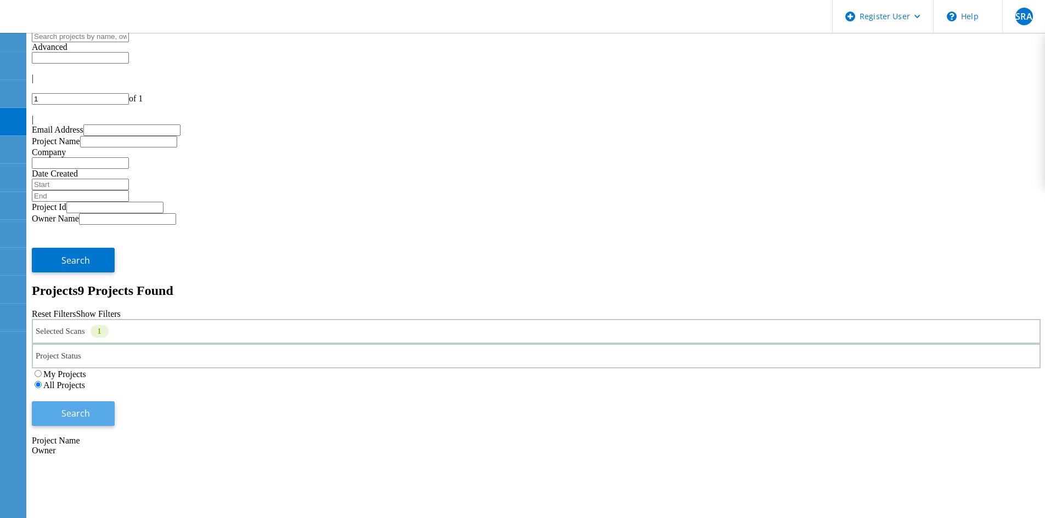
click at [115, 402] on button "Search" at bounding box center [73, 414] width 83 height 25
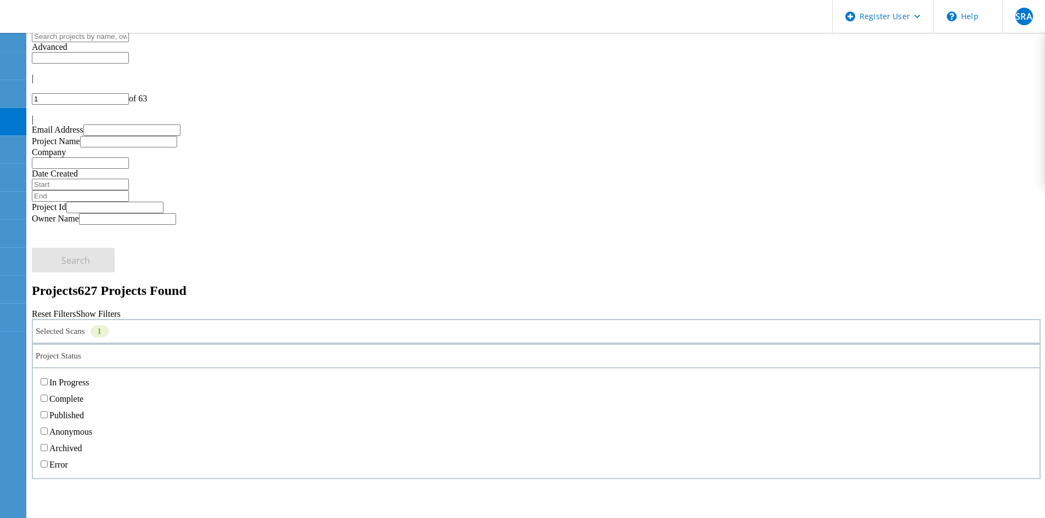
click at [494, 344] on div "Project Status" at bounding box center [536, 356] width 1009 height 25
click at [372, 391] on div "Complete" at bounding box center [536, 399] width 996 height 16
click at [83, 394] on label "Complete" at bounding box center [66, 398] width 34 height 9
click at [48, 395] on input "Complete" at bounding box center [44, 398] width 7 height 7
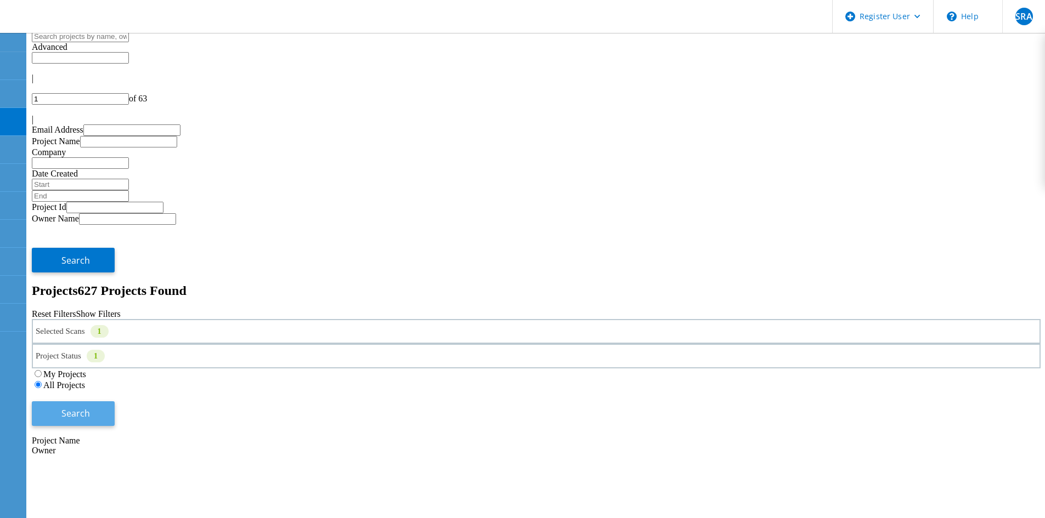
click at [90, 408] on span "Search" at bounding box center [75, 414] width 29 height 12
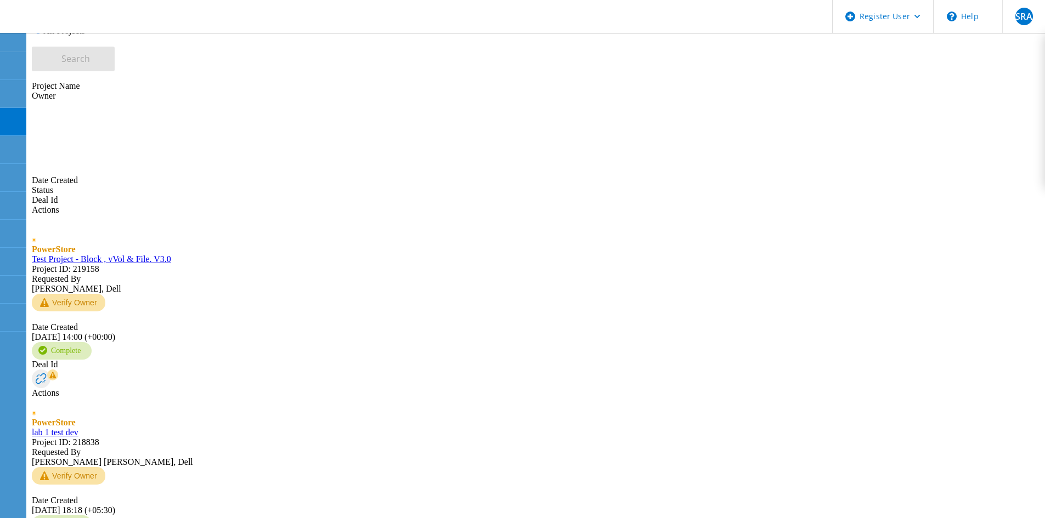
scroll to position [355, 0]
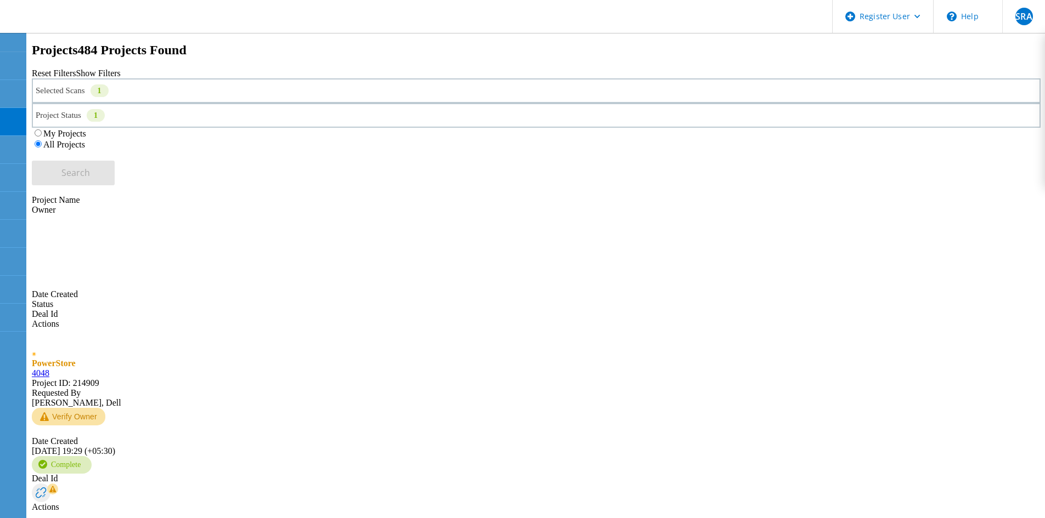
scroll to position [274, 0]
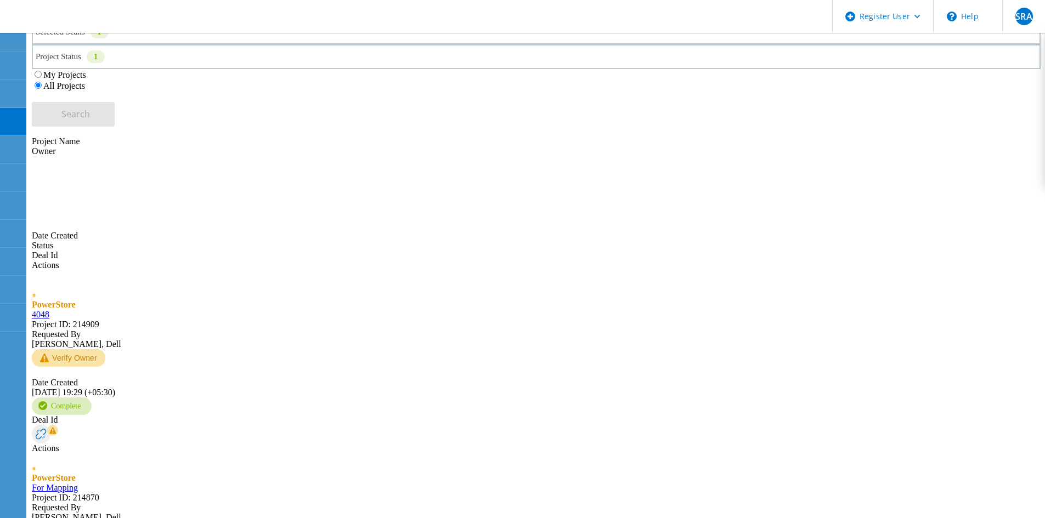
scroll to position [191, 0]
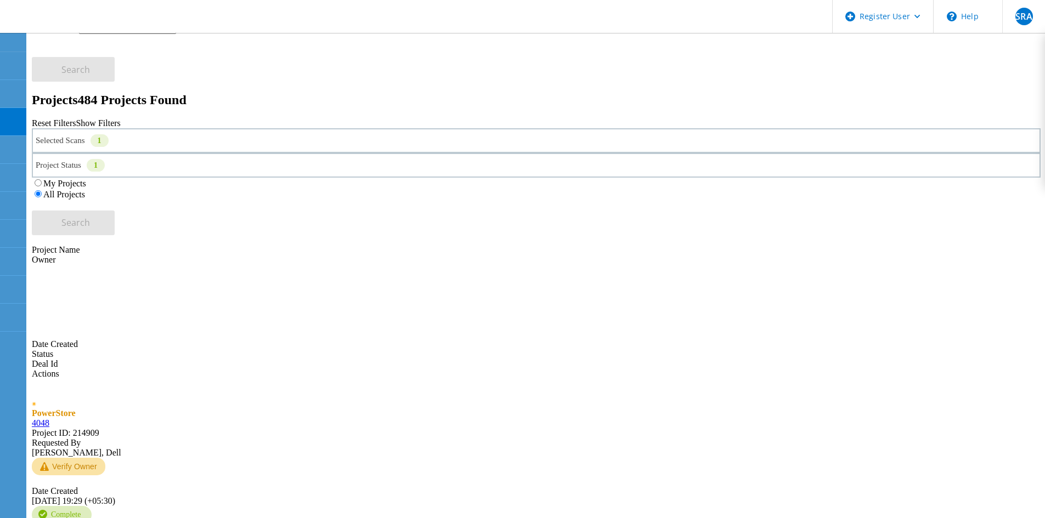
type input "3"
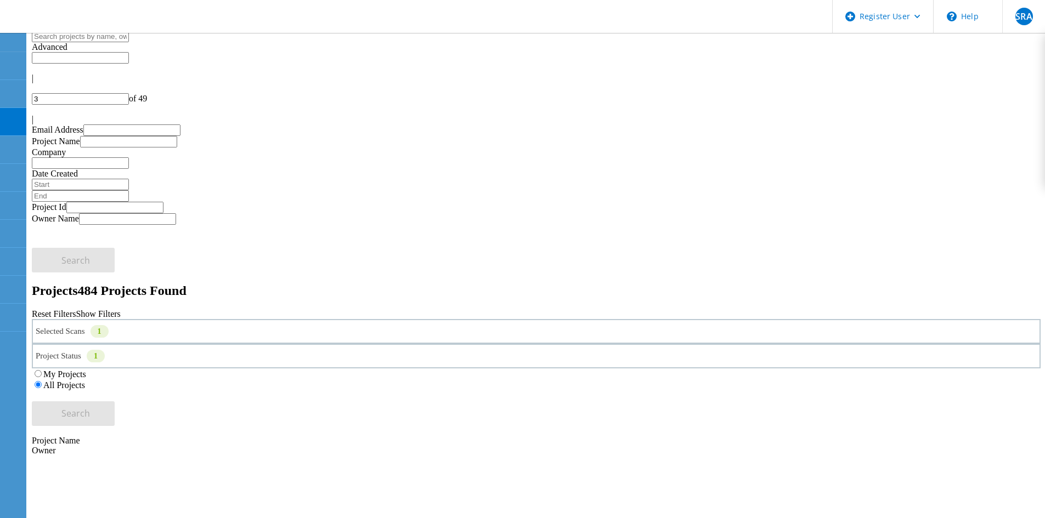
scroll to position [55, 0]
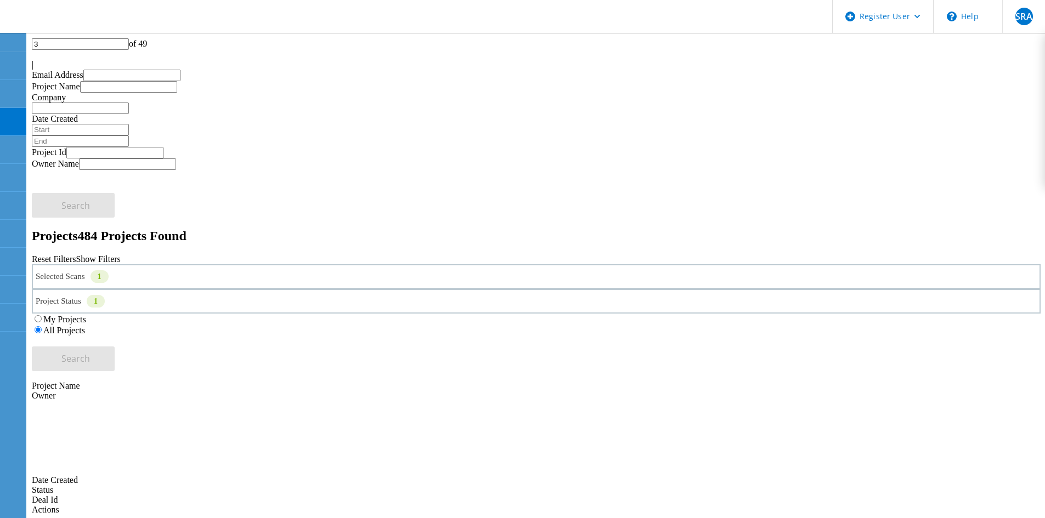
drag, startPoint x: 147, startPoint y: 275, endPoint x: 155, endPoint y: 280, distance: 9.9
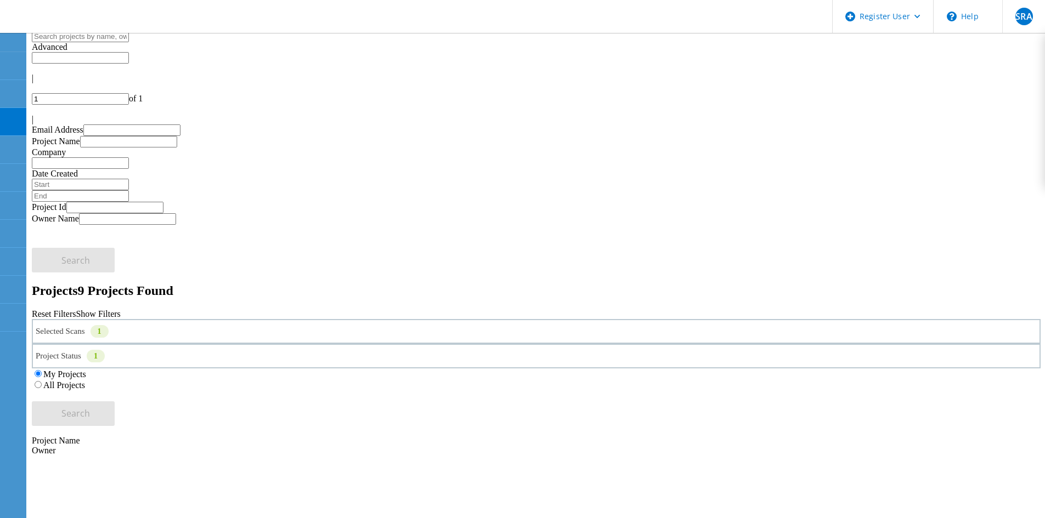
click at [85, 381] on label "All Projects" at bounding box center [64, 385] width 42 height 9
click at [42, 381] on input "All Projects" at bounding box center [38, 384] width 7 height 7
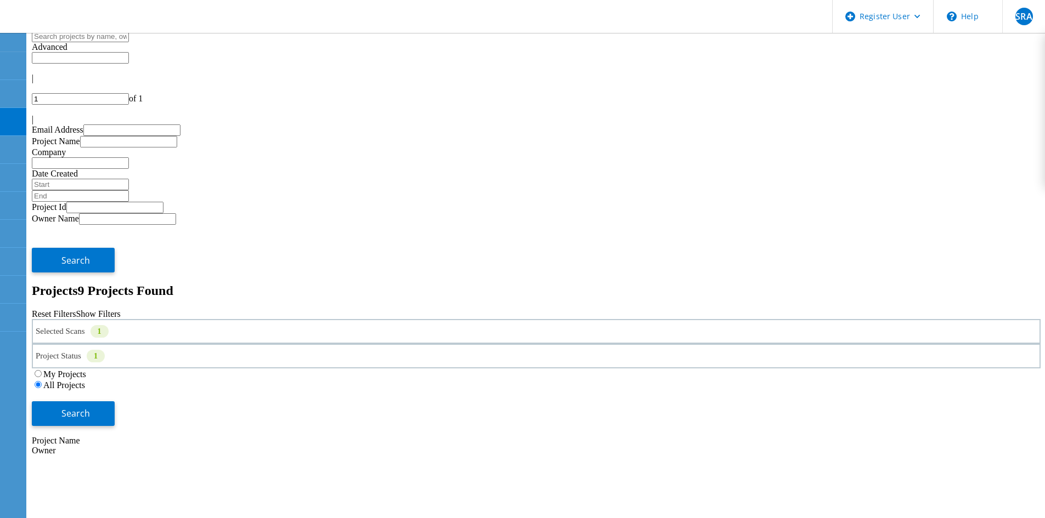
click at [990, 391] on div "Search" at bounding box center [536, 409] width 1009 height 36
click at [956, 391] on div "Search" at bounding box center [536, 409] width 1009 height 36
click at [115, 402] on button "Search" at bounding box center [73, 414] width 83 height 25
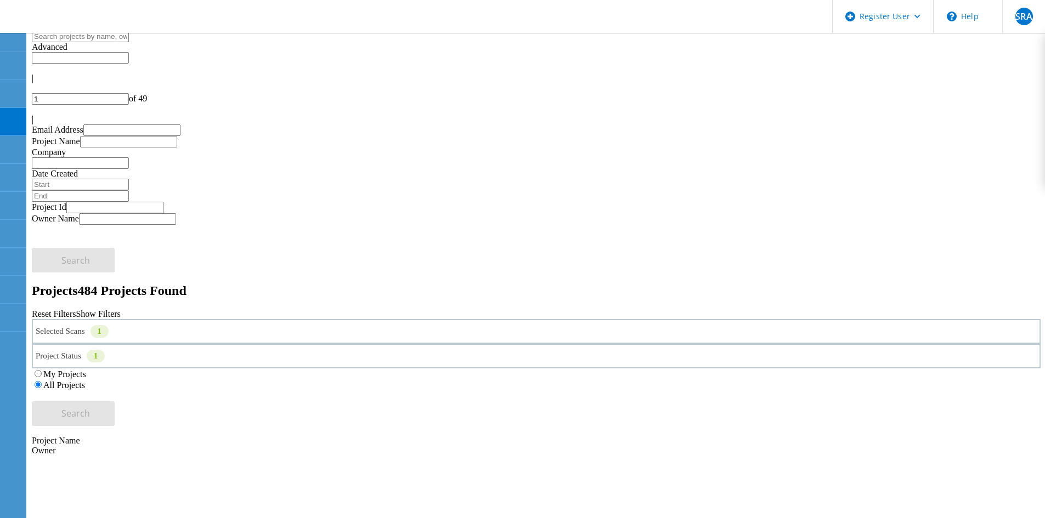
click at [1009, 105] on div at bounding box center [536, 110] width 1009 height 10
type input "3"
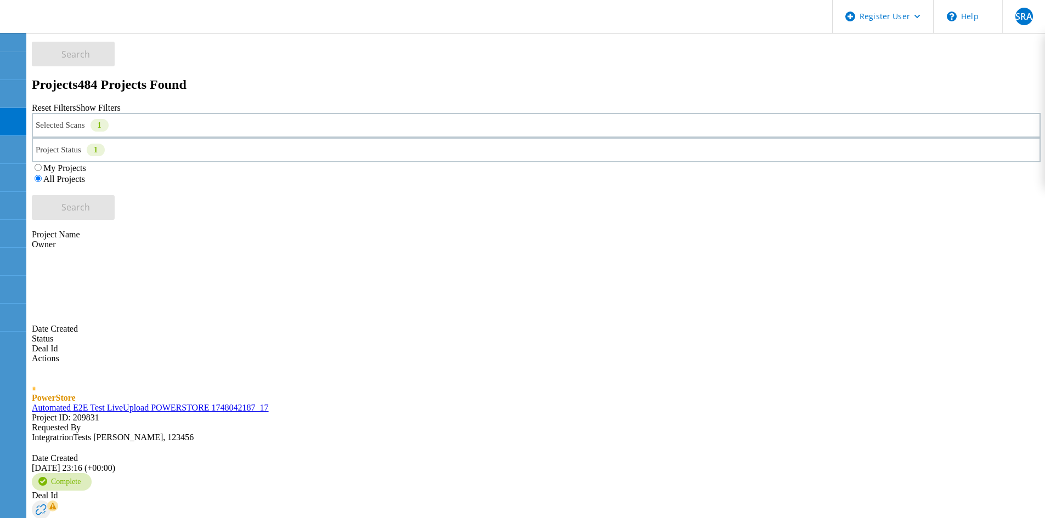
scroll to position [316, 0]
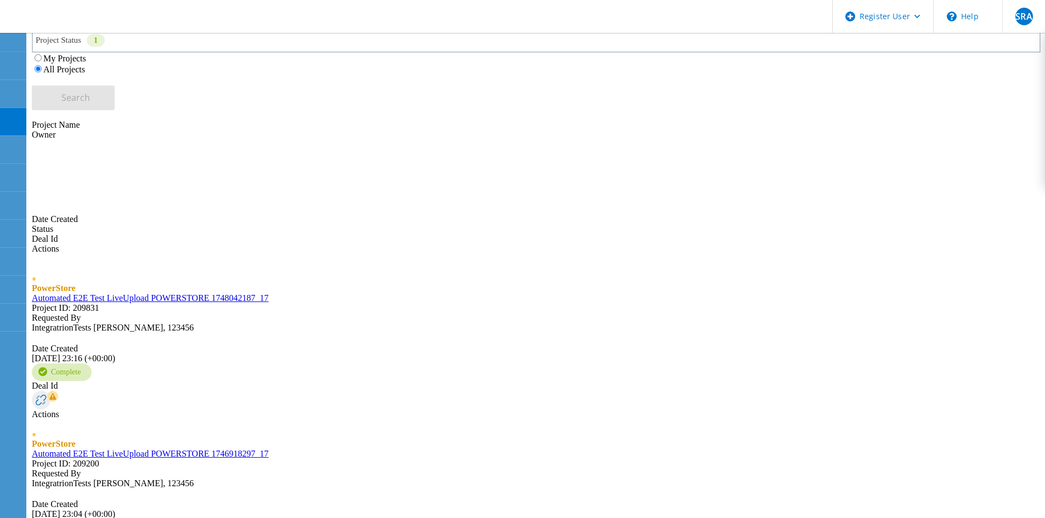
drag, startPoint x: 161, startPoint y: 371, endPoint x: 174, endPoint y: 377, distance: 14.2
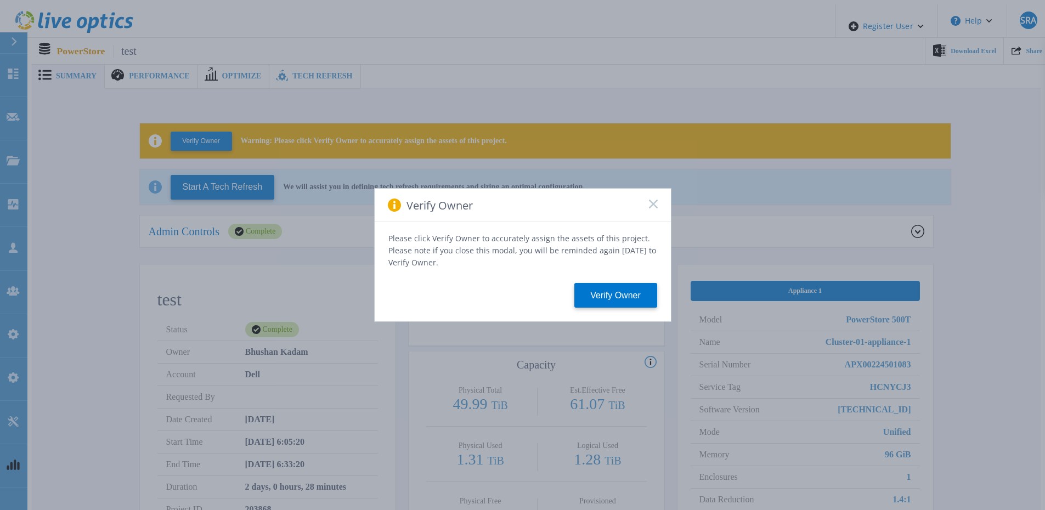
click at [654, 204] on icon at bounding box center [653, 204] width 9 height 9
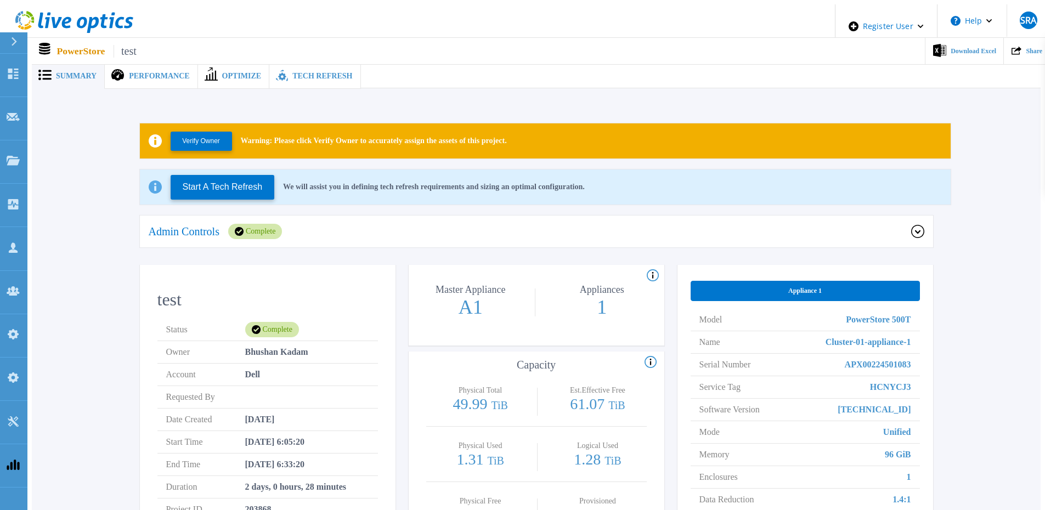
click at [413, 218] on div "Admin Controls Complete" at bounding box center [536, 232] width 793 height 33
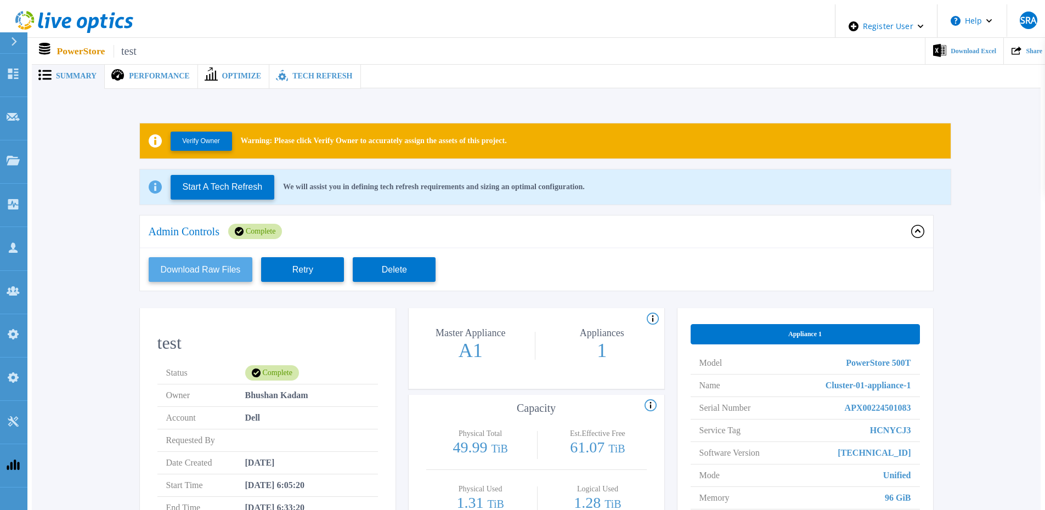
click at [177, 258] on button "Download Raw Files" at bounding box center [201, 269] width 104 height 25
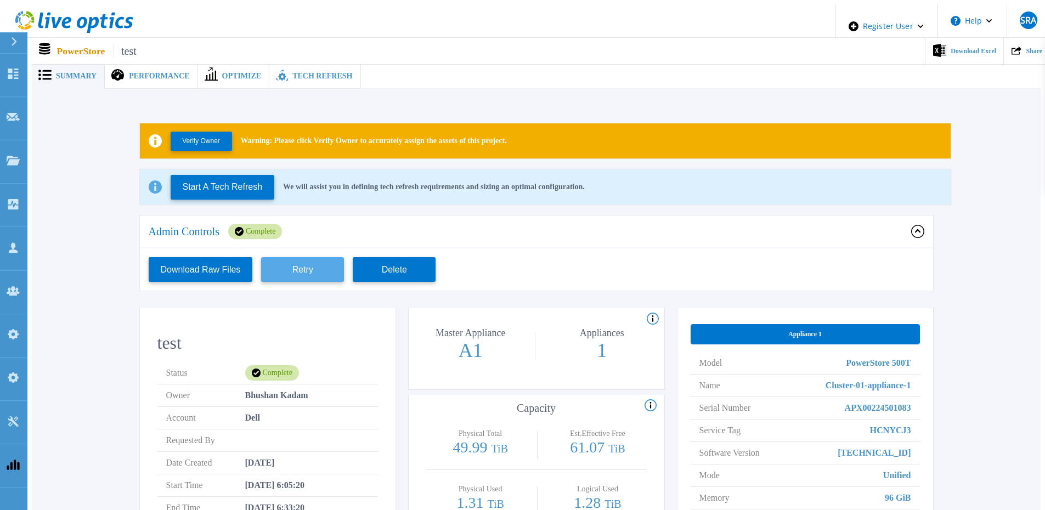
click at [331, 264] on button "Retry" at bounding box center [302, 269] width 83 height 25
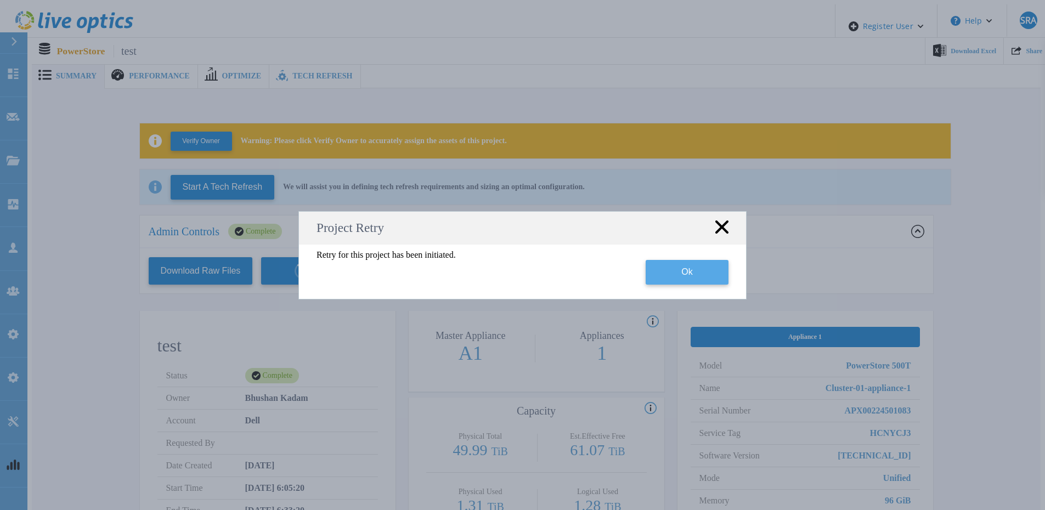
click at [726, 272] on button "Ok" at bounding box center [687, 272] width 83 height 25
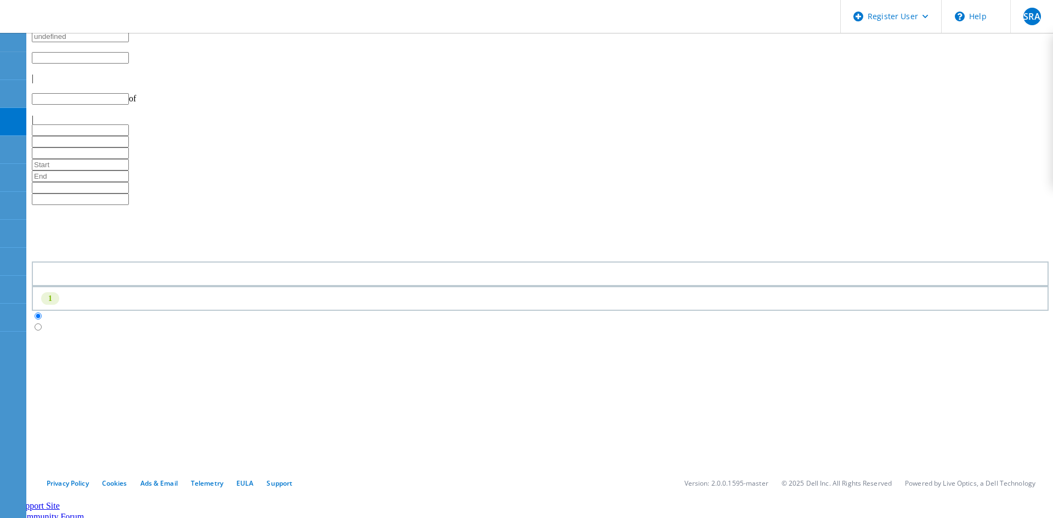
type input "1"
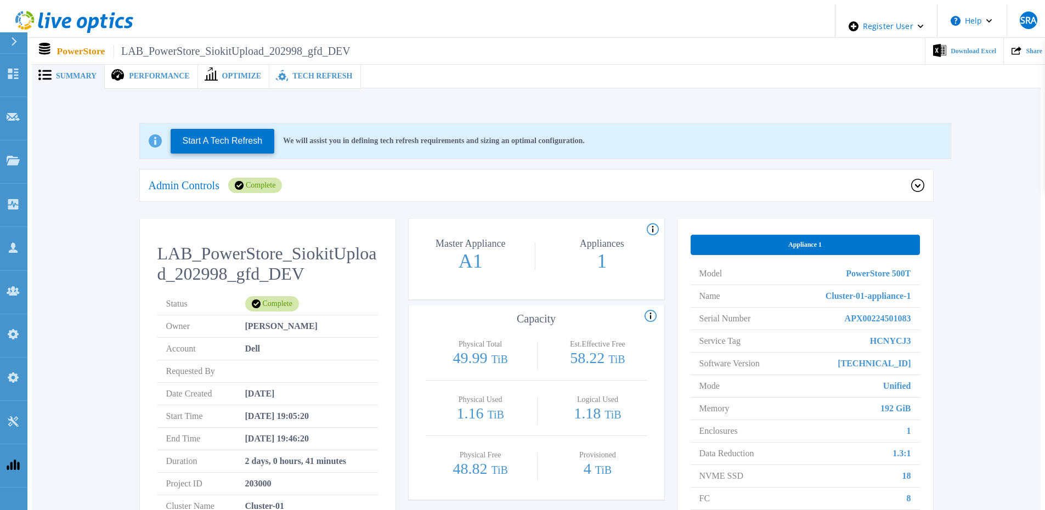
click at [308, 170] on div "Admin Controls Complete" at bounding box center [536, 186] width 793 height 33
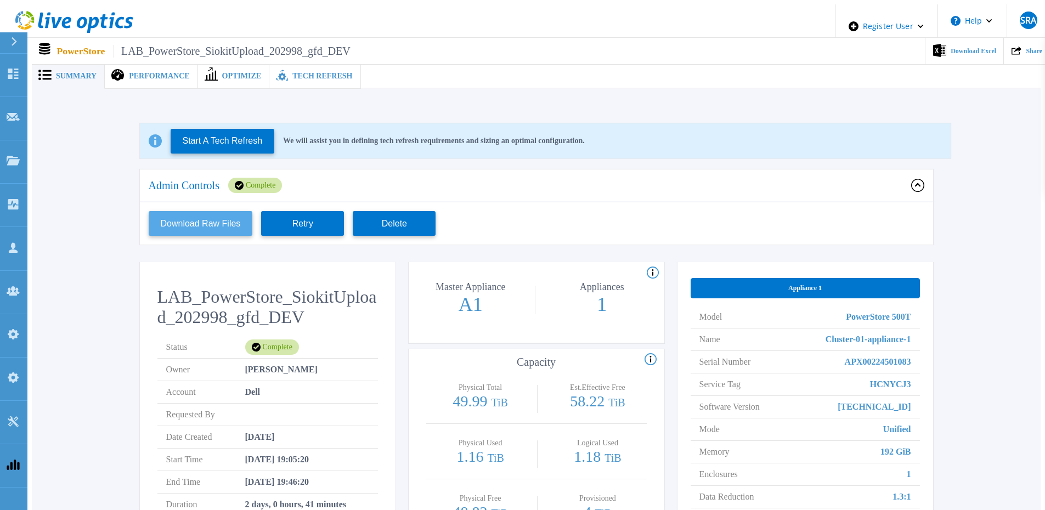
click at [201, 219] on button "Download Raw Files" at bounding box center [201, 223] width 104 height 25
click at [317, 217] on button "Retry" at bounding box center [302, 223] width 83 height 25
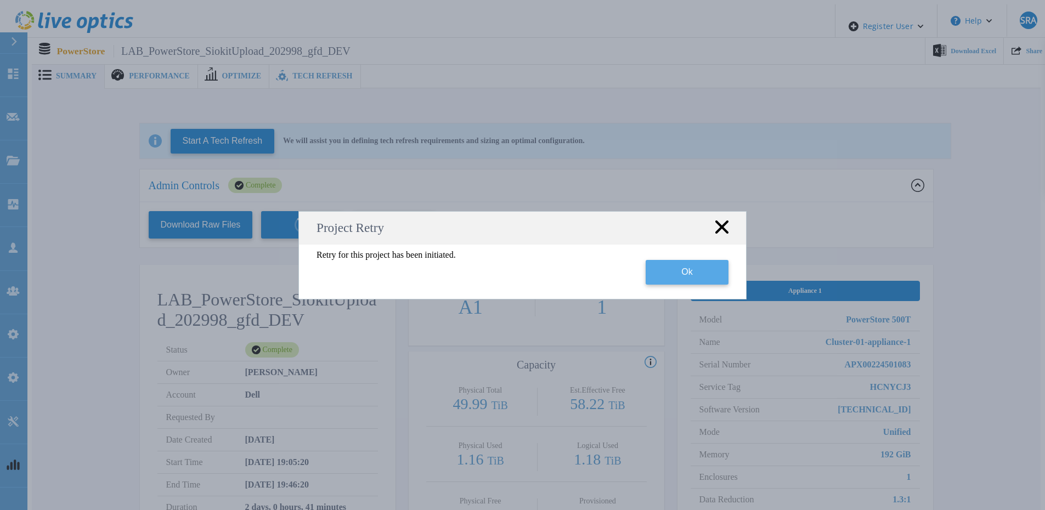
click at [708, 279] on button "Ok" at bounding box center [687, 272] width 83 height 25
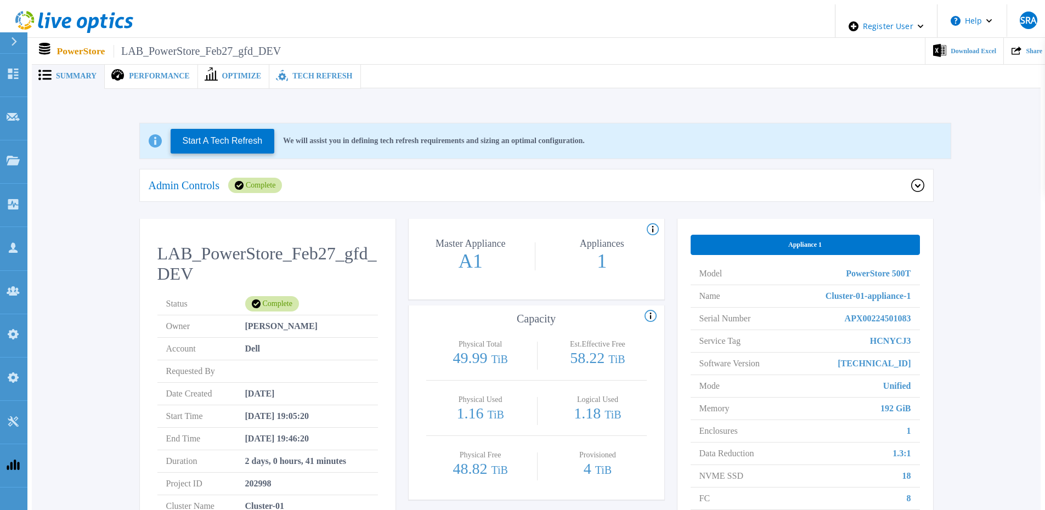
click at [313, 178] on div "Admin Controls Complete" at bounding box center [530, 185] width 763 height 15
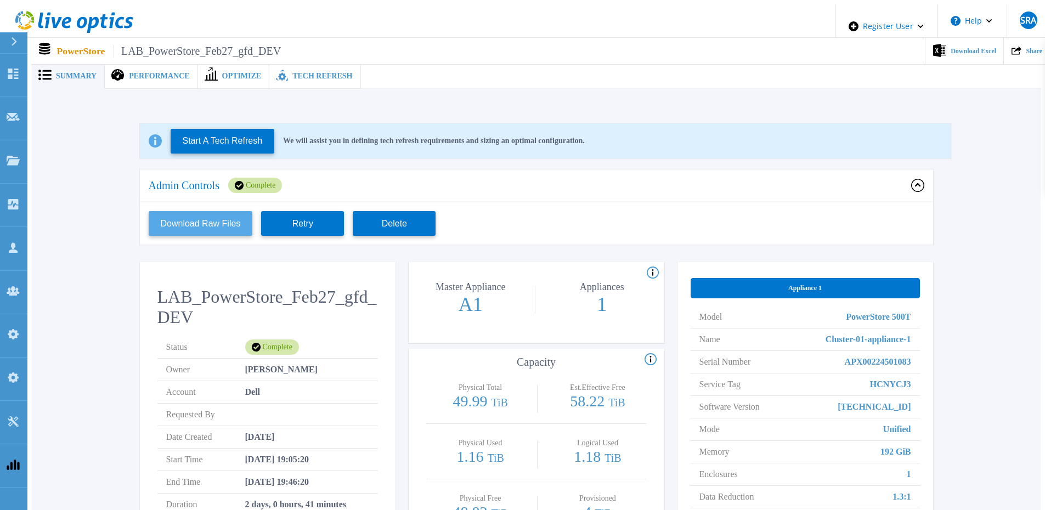
click at [189, 223] on button "Download Raw Files" at bounding box center [201, 223] width 104 height 25
click at [308, 226] on button "Retry" at bounding box center [302, 223] width 83 height 25
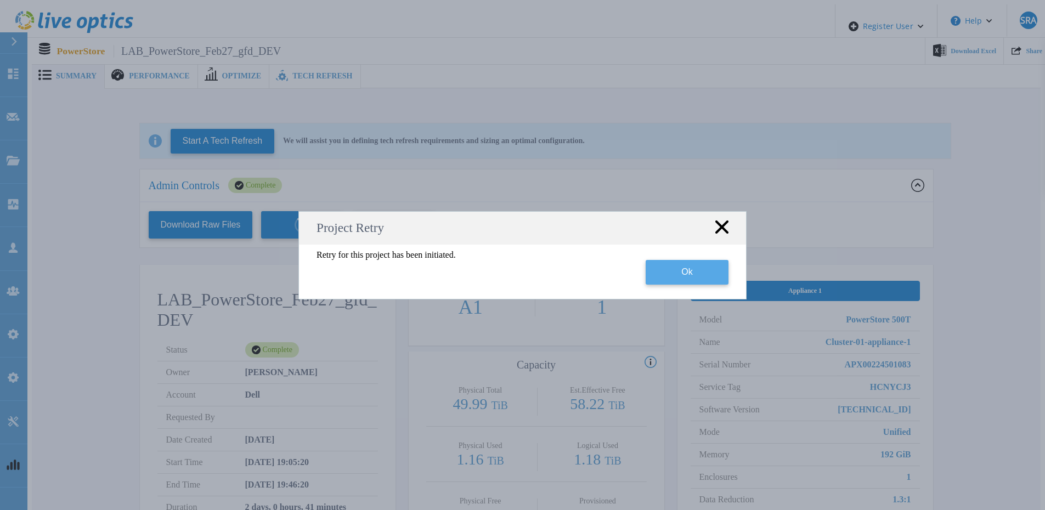
click at [676, 270] on button "Ok" at bounding box center [687, 272] width 83 height 25
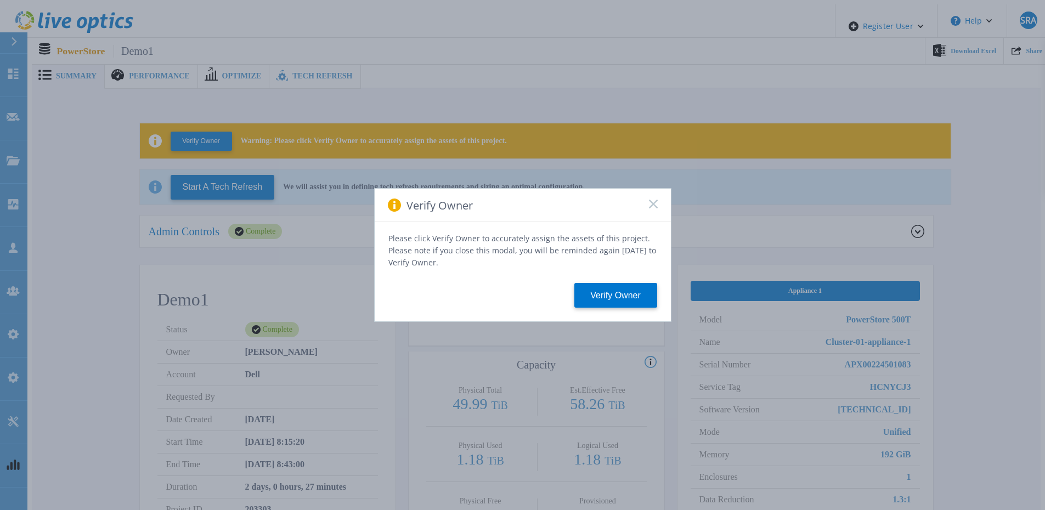
click at [652, 208] on rect at bounding box center [652, 203] width 9 height 9
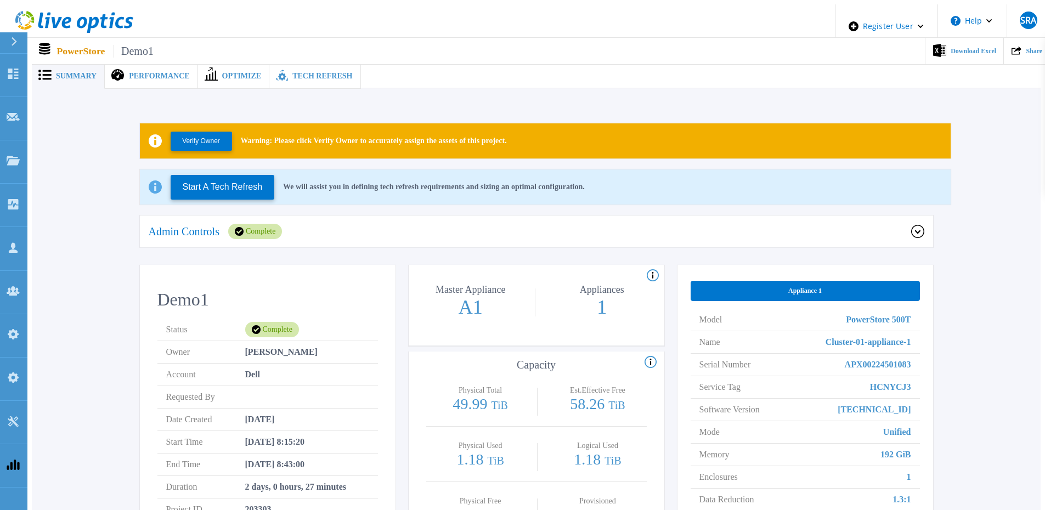
click at [250, 237] on div "Admin Controls Complete" at bounding box center [536, 232] width 793 height 33
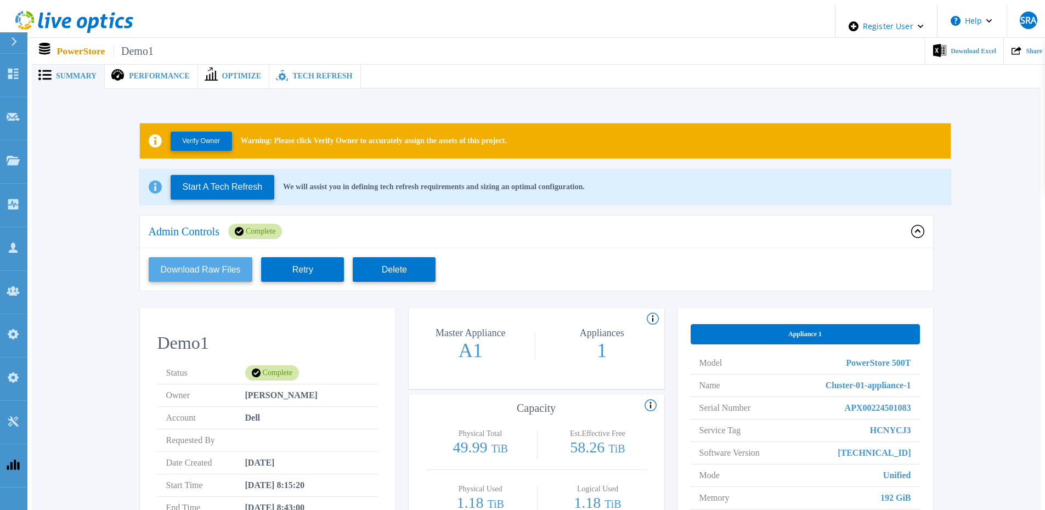
click at [200, 266] on button "Download Raw Files" at bounding box center [201, 269] width 104 height 25
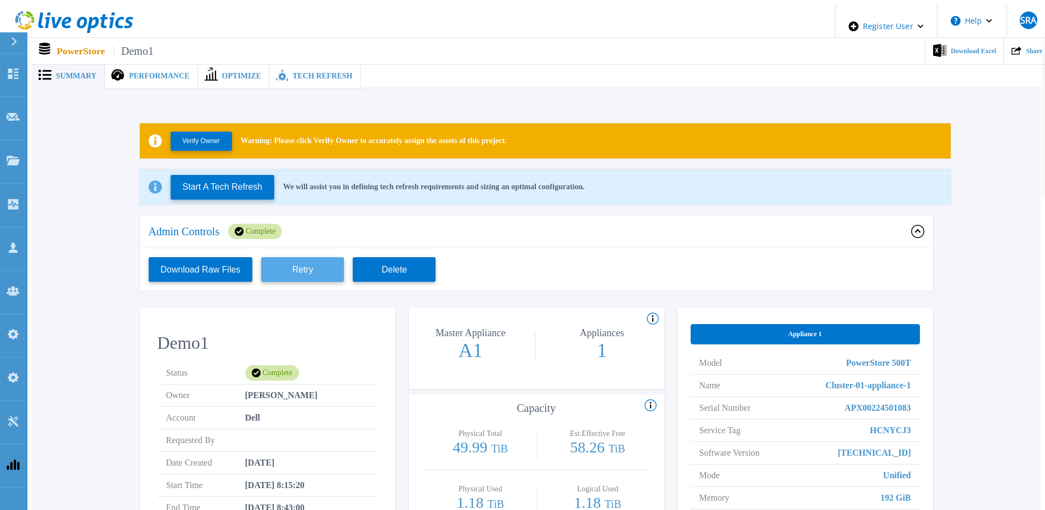
click at [317, 270] on button "Retry" at bounding box center [302, 269] width 83 height 25
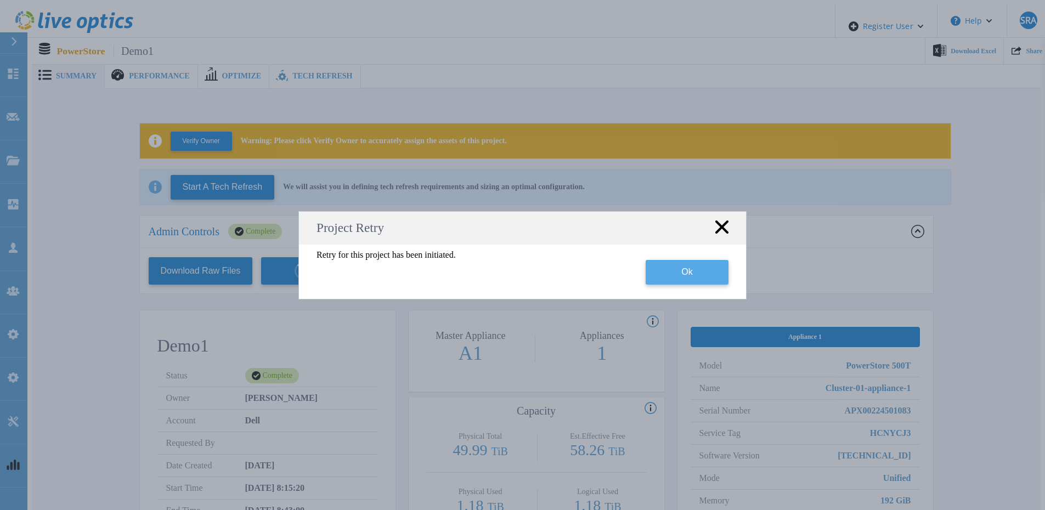
click at [685, 272] on button "Ok" at bounding box center [687, 272] width 83 height 25
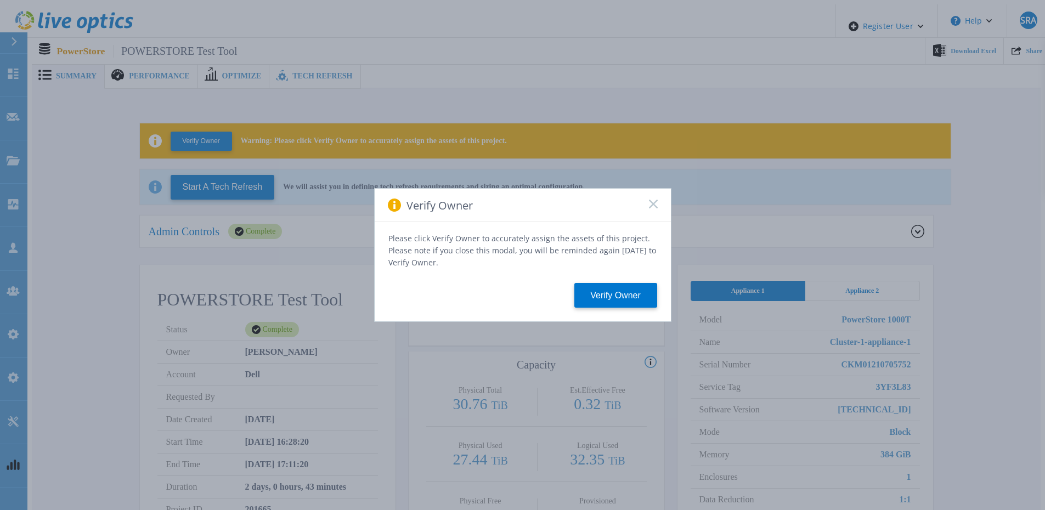
click at [654, 208] on icon at bounding box center [653, 204] width 9 height 9
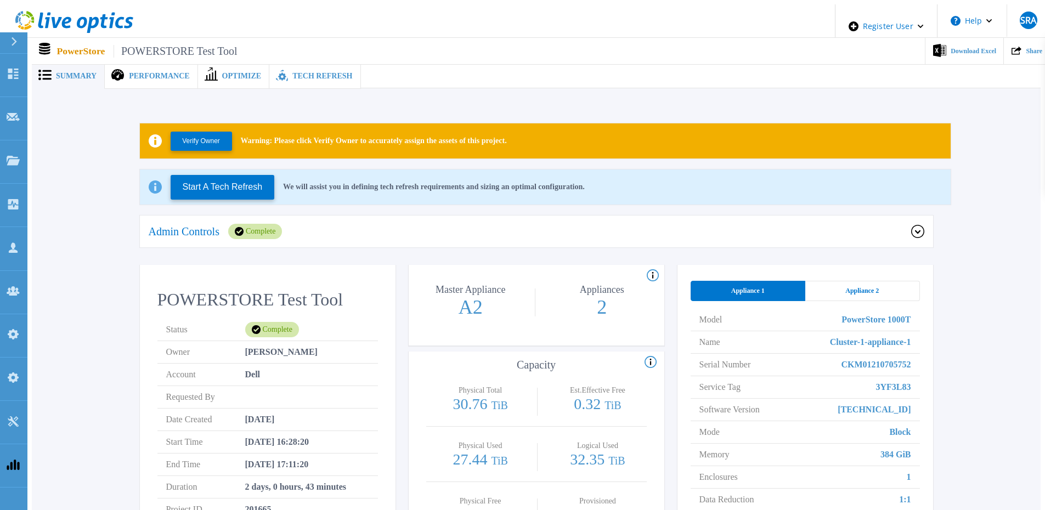
click at [357, 230] on div "Admin Controls Complete" at bounding box center [530, 231] width 763 height 15
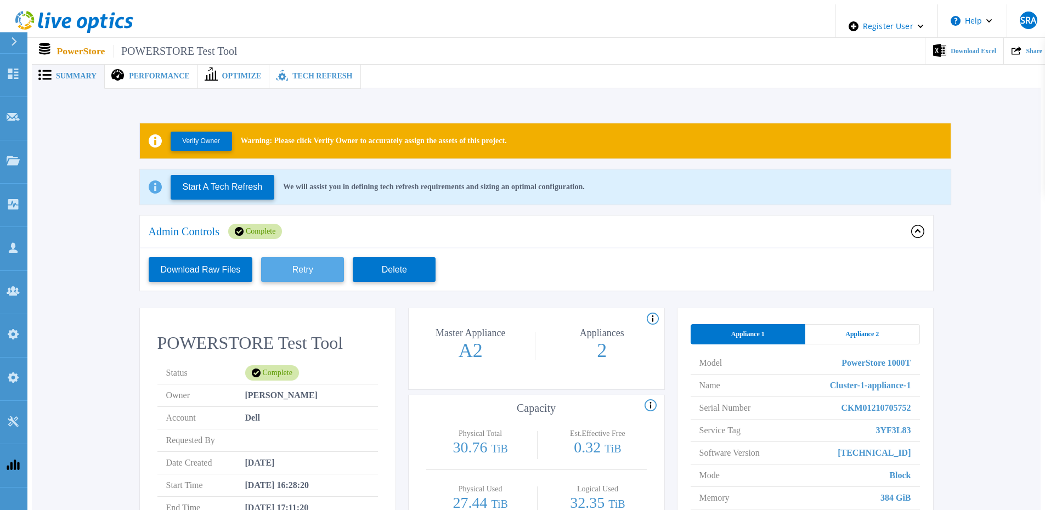
click at [280, 270] on button "Retry" at bounding box center [302, 269] width 83 height 25
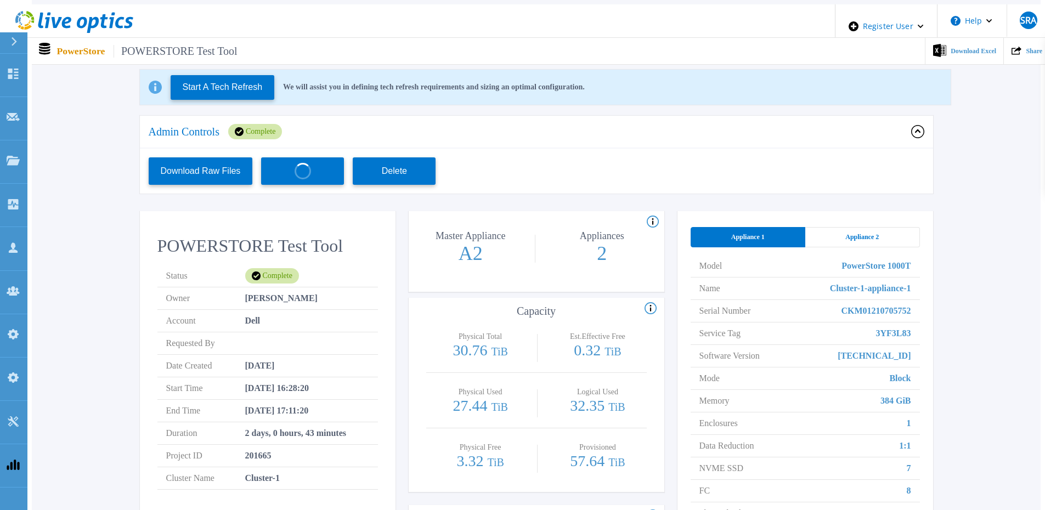
scroll to position [165, 0]
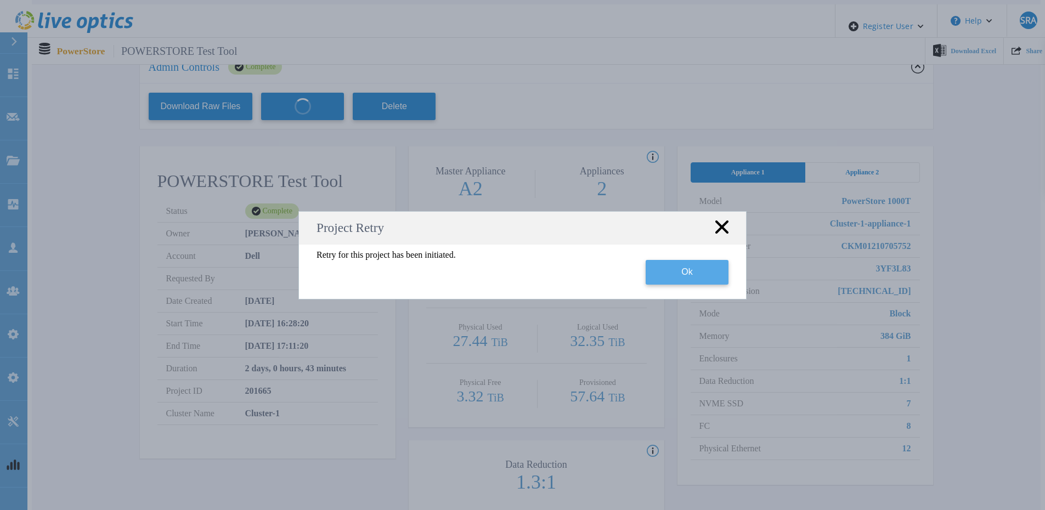
click at [699, 279] on button "Ok" at bounding box center [687, 272] width 83 height 25
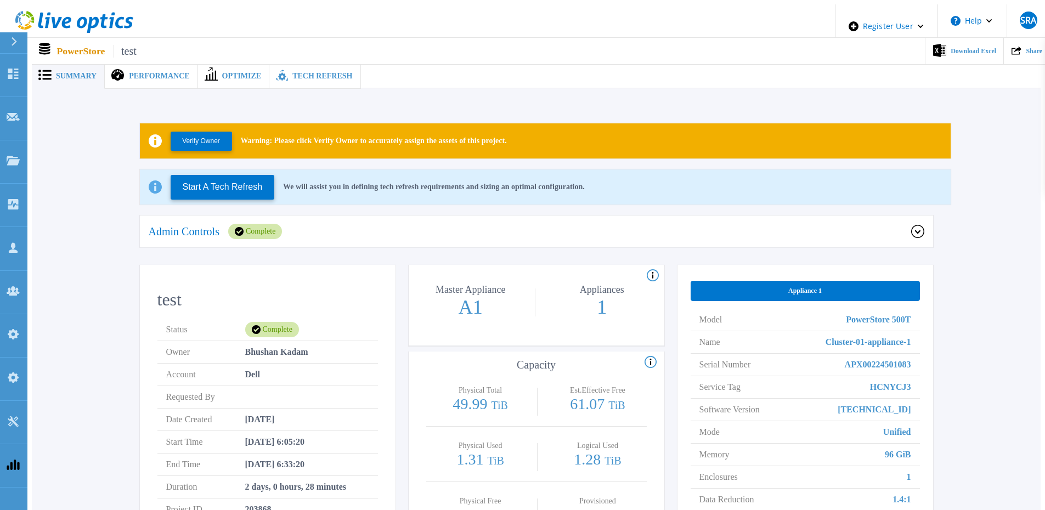
click at [340, 216] on div "Admin Controls Complete" at bounding box center [536, 232] width 793 height 33
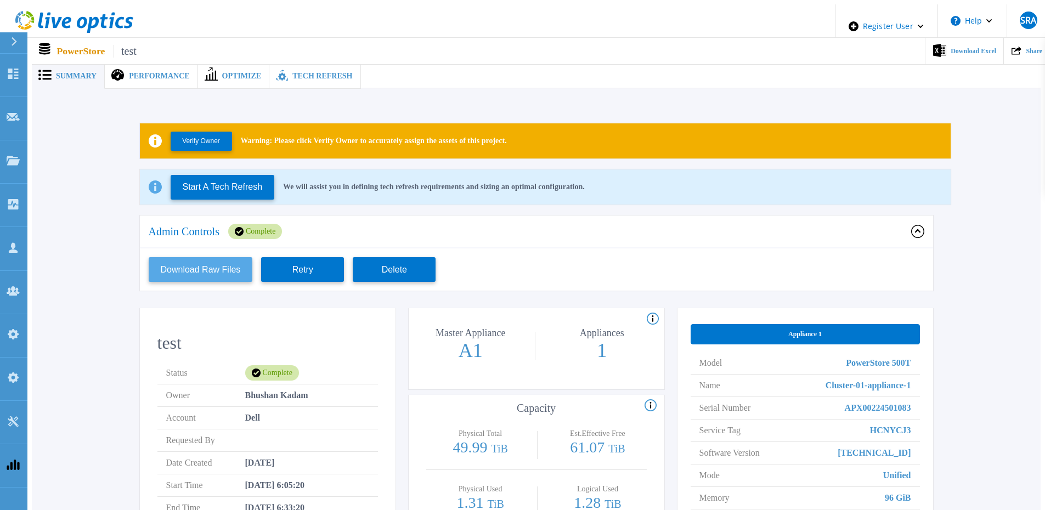
click at [192, 268] on button "Download Raw Files" at bounding box center [201, 269] width 104 height 25
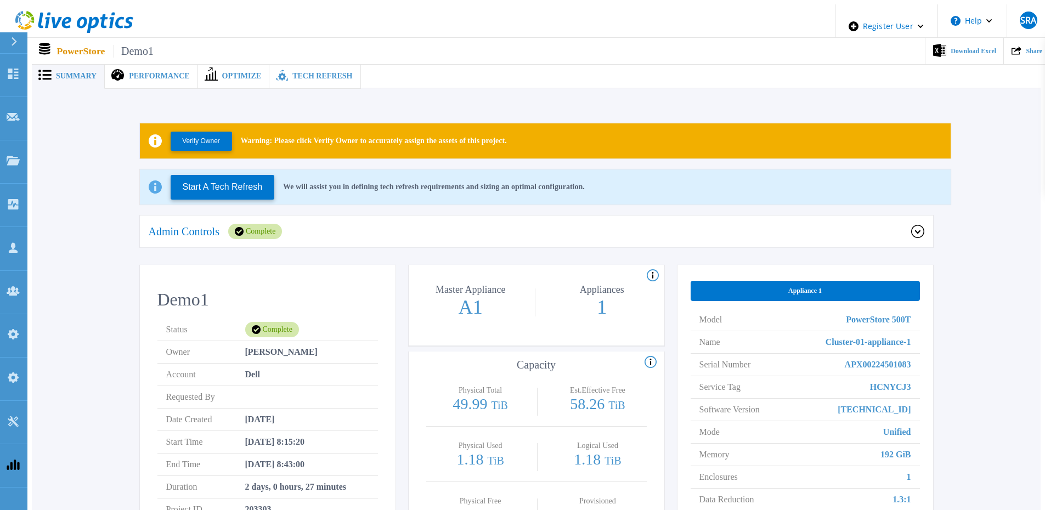
click at [415, 236] on div "Admin Controls Complete" at bounding box center [536, 232] width 793 height 33
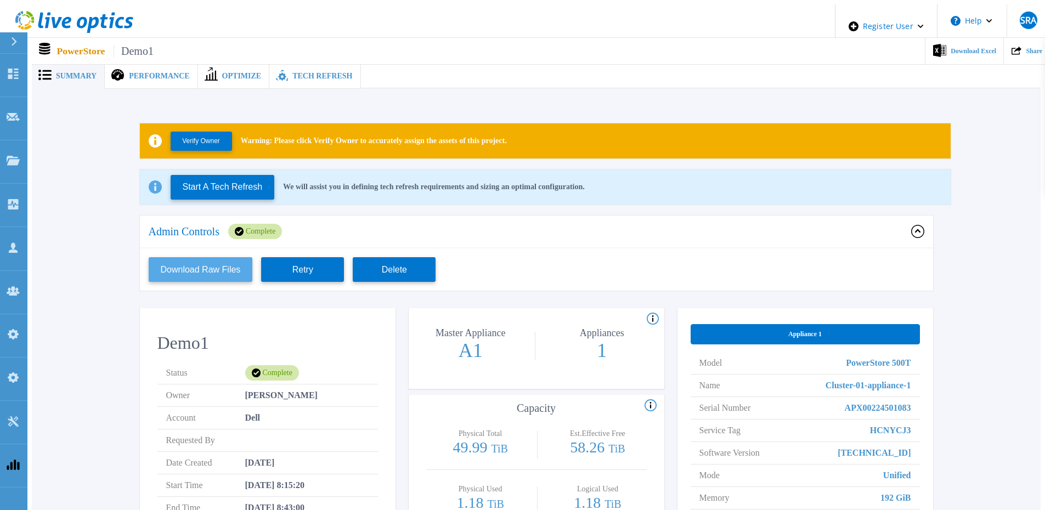
click at [160, 273] on button "Download Raw Files" at bounding box center [201, 269] width 104 height 25
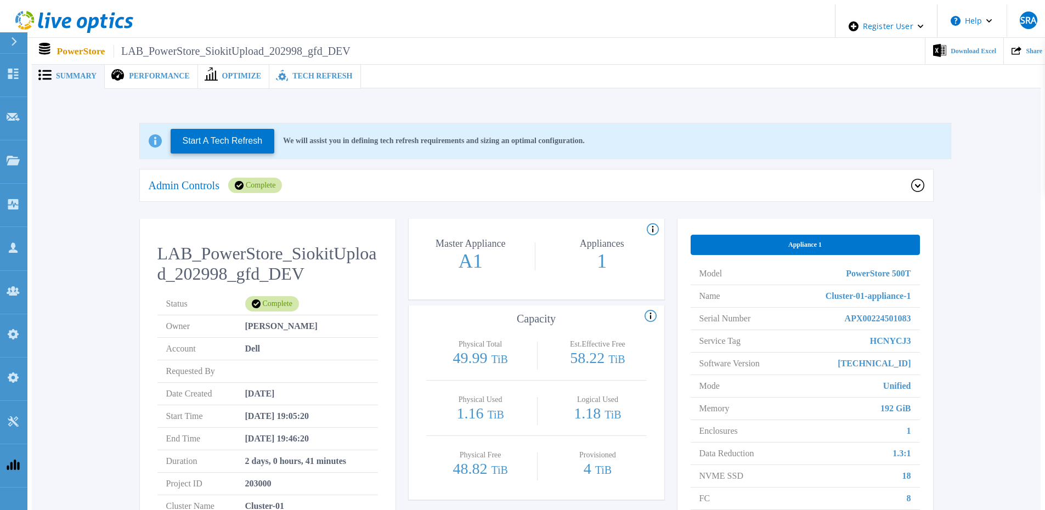
click at [318, 184] on div "Admin Controls Complete" at bounding box center [530, 185] width 763 height 15
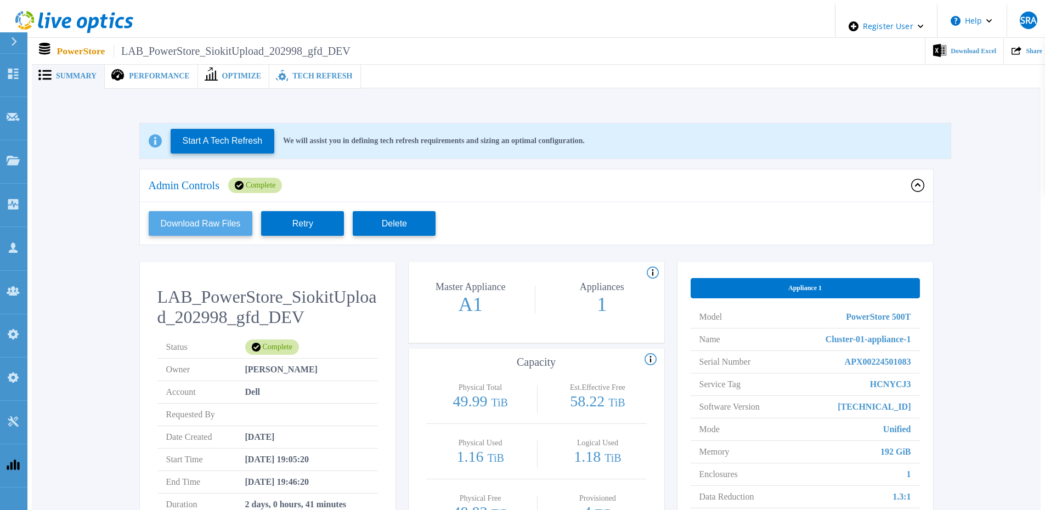
click at [201, 217] on button "Download Raw Files" at bounding box center [201, 223] width 104 height 25
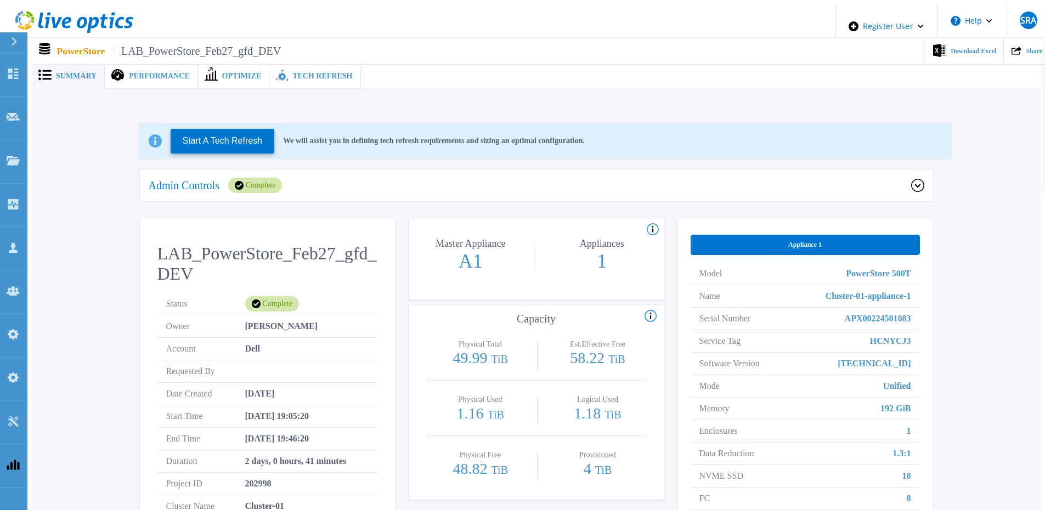
click at [397, 171] on div "Admin Controls Complete" at bounding box center [536, 186] width 793 height 33
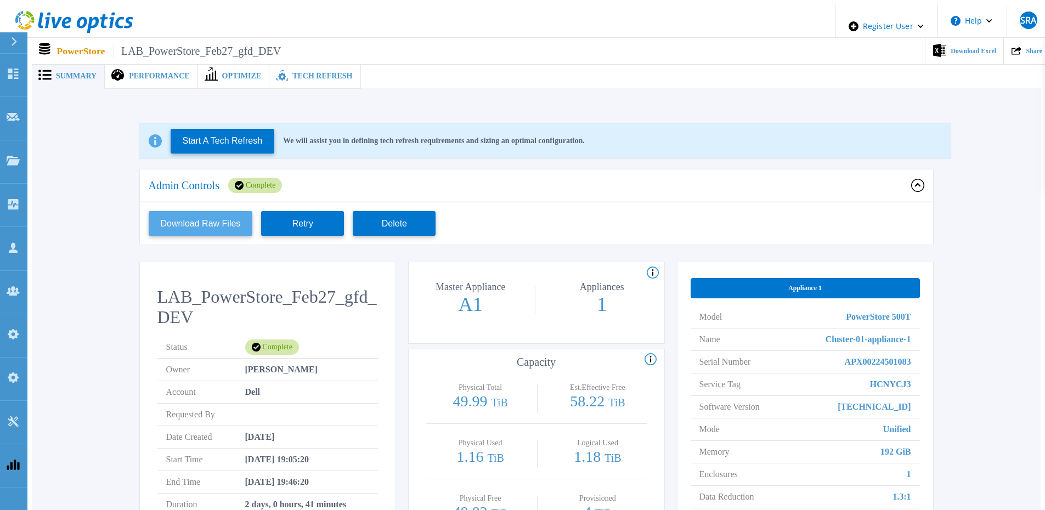
click at [194, 225] on button "Download Raw Files" at bounding box center [201, 223] width 104 height 25
click at [992, 241] on div "Start A Tech Refresh We will assist you in defining tech refresh requirements a…" at bounding box center [536, 378] width 976 height 545
click at [1020, 170] on div "Start A Tech Refresh We will assist you in defining tech refresh requirements a…" at bounding box center [536, 378] width 976 height 545
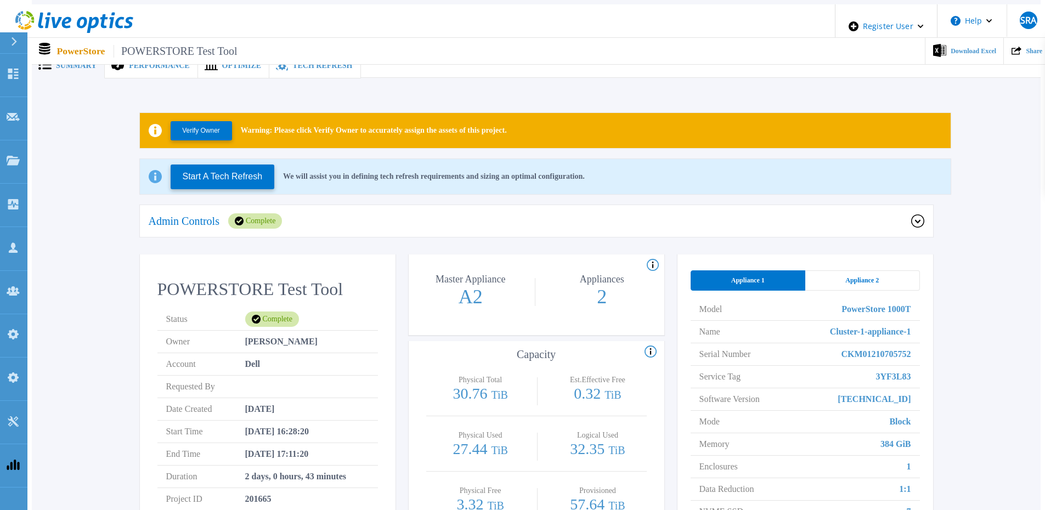
scroll to position [10, 0]
